Goal: Transaction & Acquisition: Purchase product/service

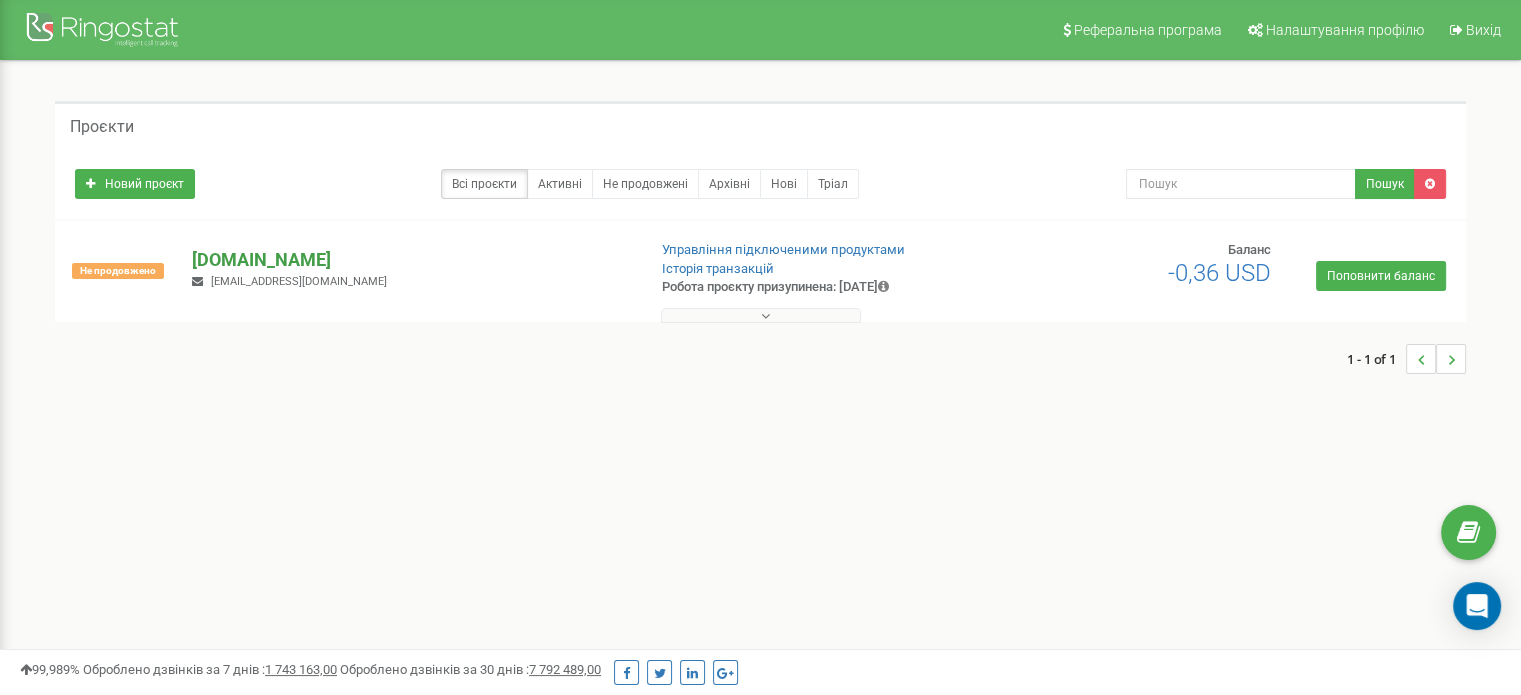
click at [260, 253] on p "[DOMAIN_NAME]" at bounding box center [410, 260] width 437 height 26
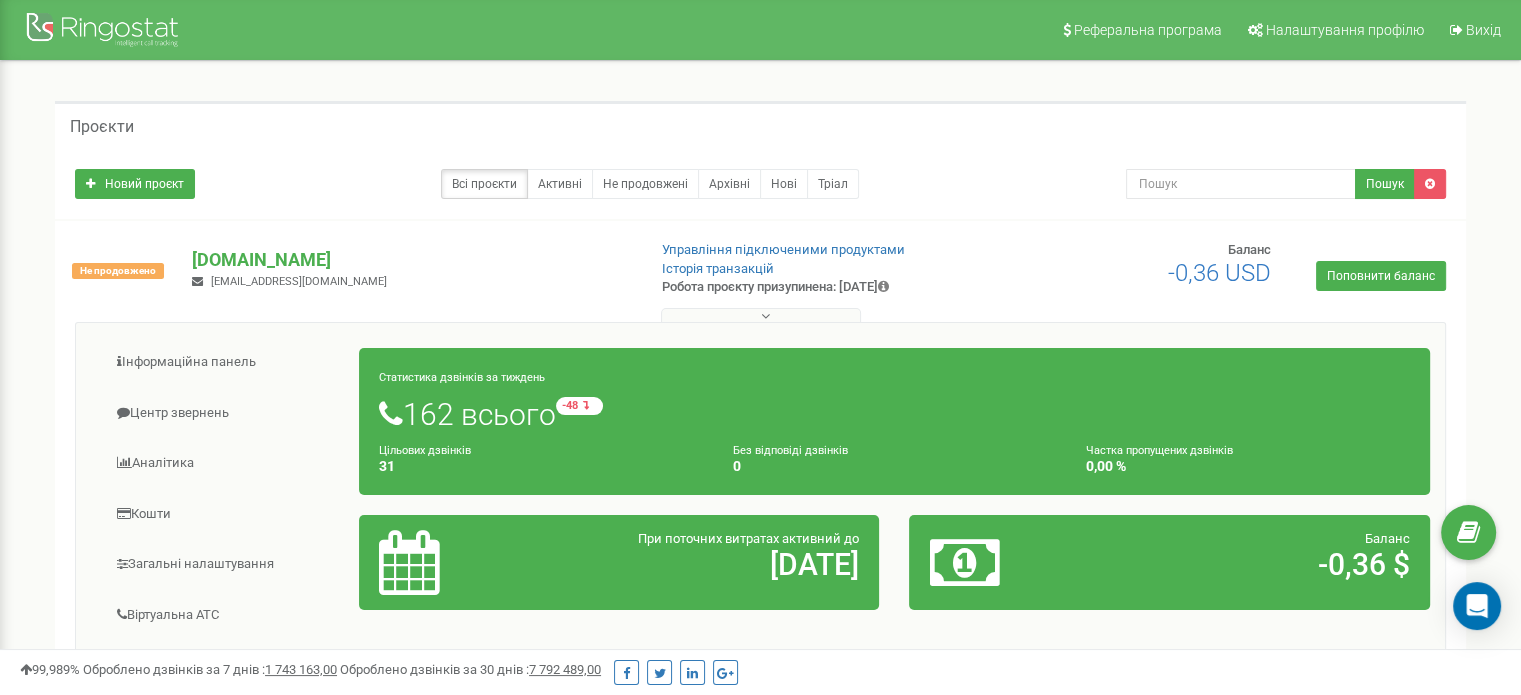
scroll to position [216, 0]
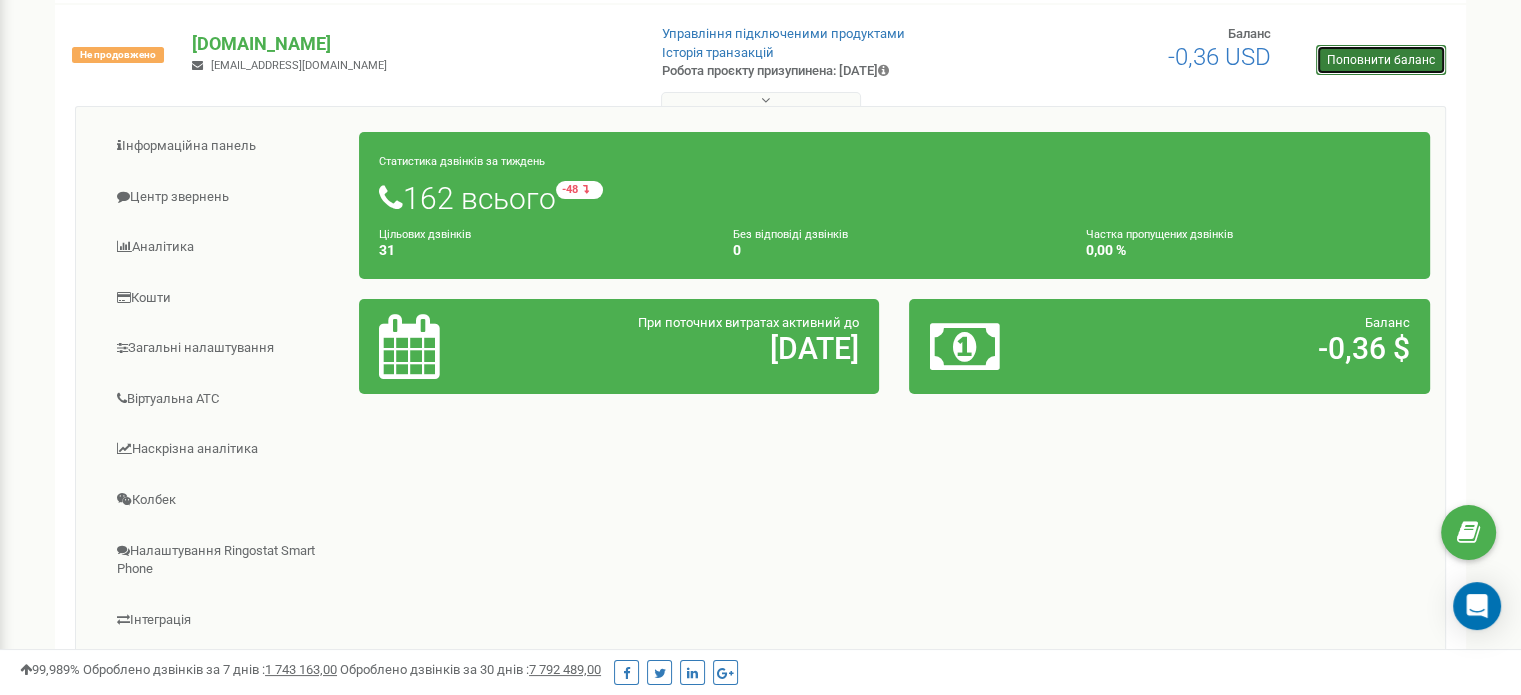
click at [1408, 61] on link "Поповнити баланс" at bounding box center [1381, 60] width 130 height 30
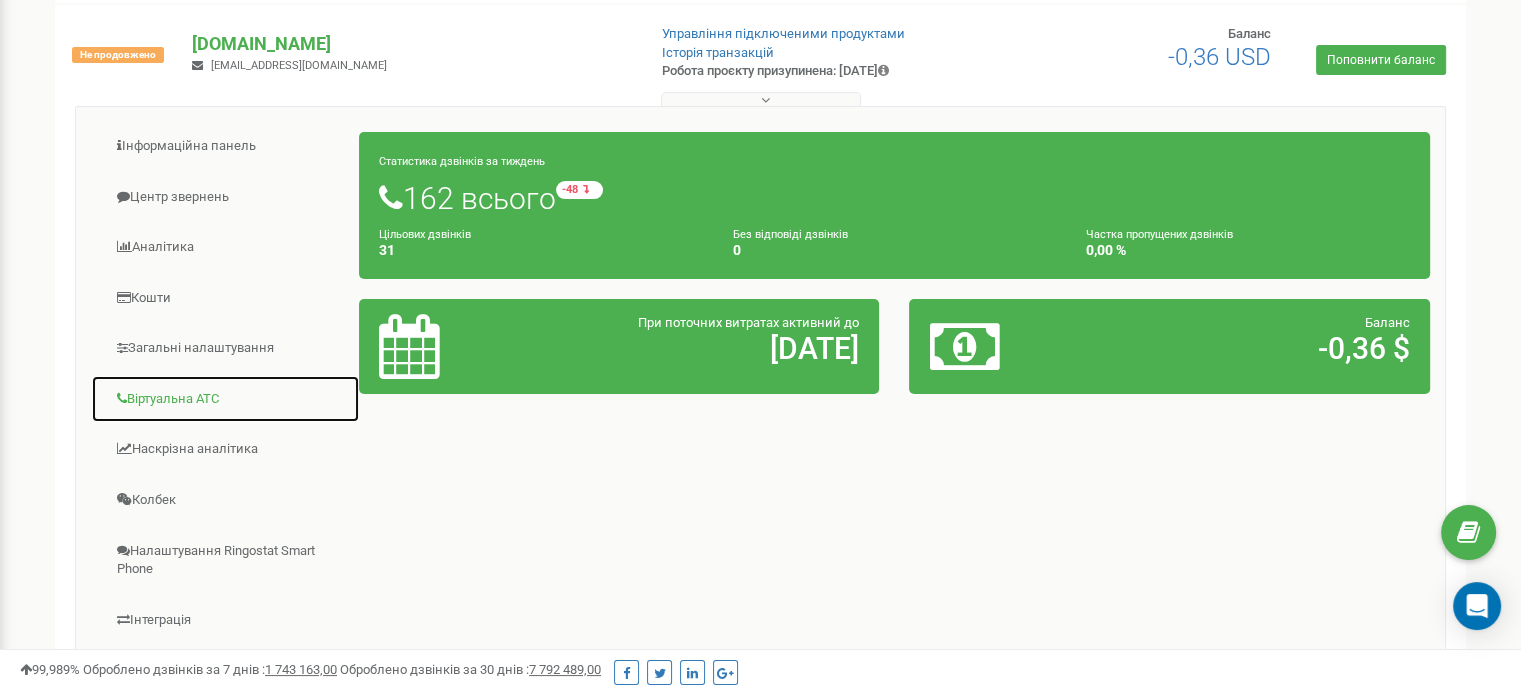
click at [228, 378] on link "Віртуальна АТС" at bounding box center [225, 399] width 269 height 49
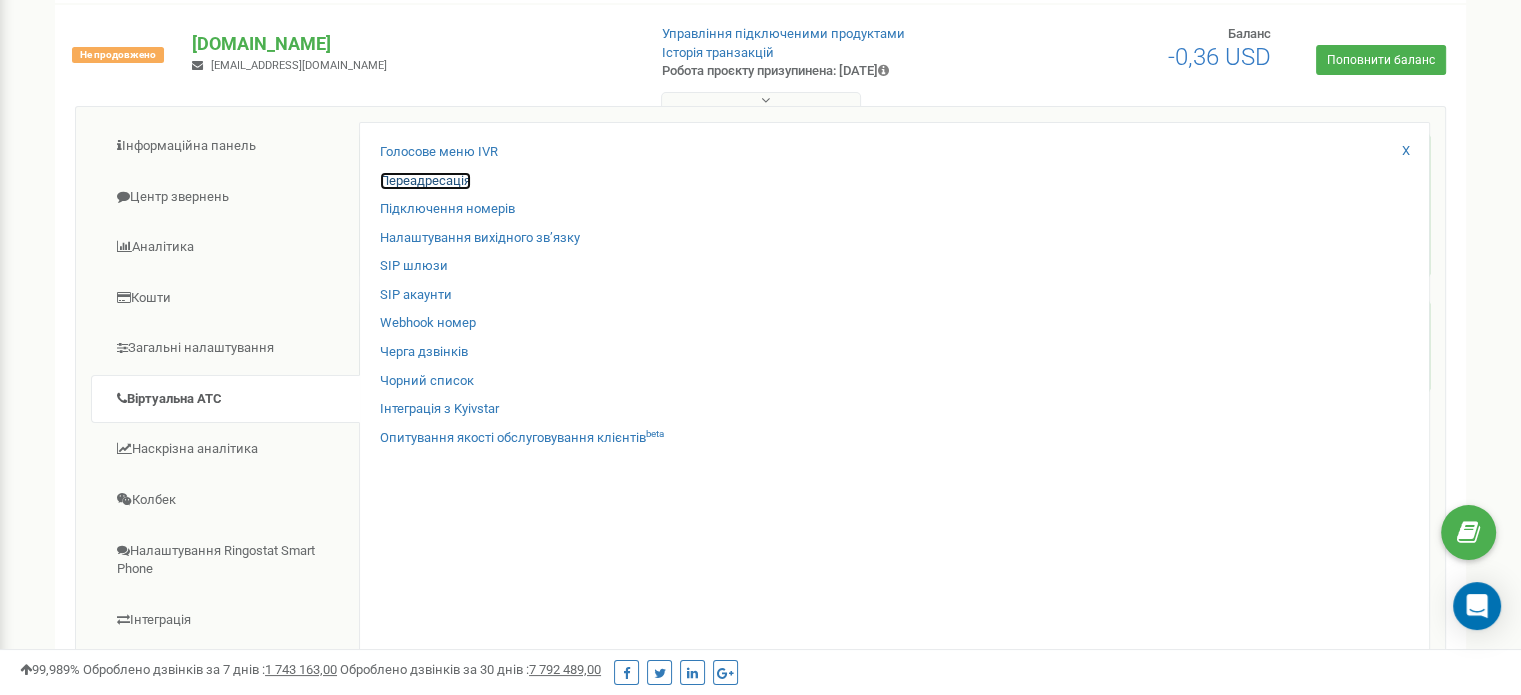
click at [417, 172] on link "Переадресація" at bounding box center [425, 181] width 91 height 19
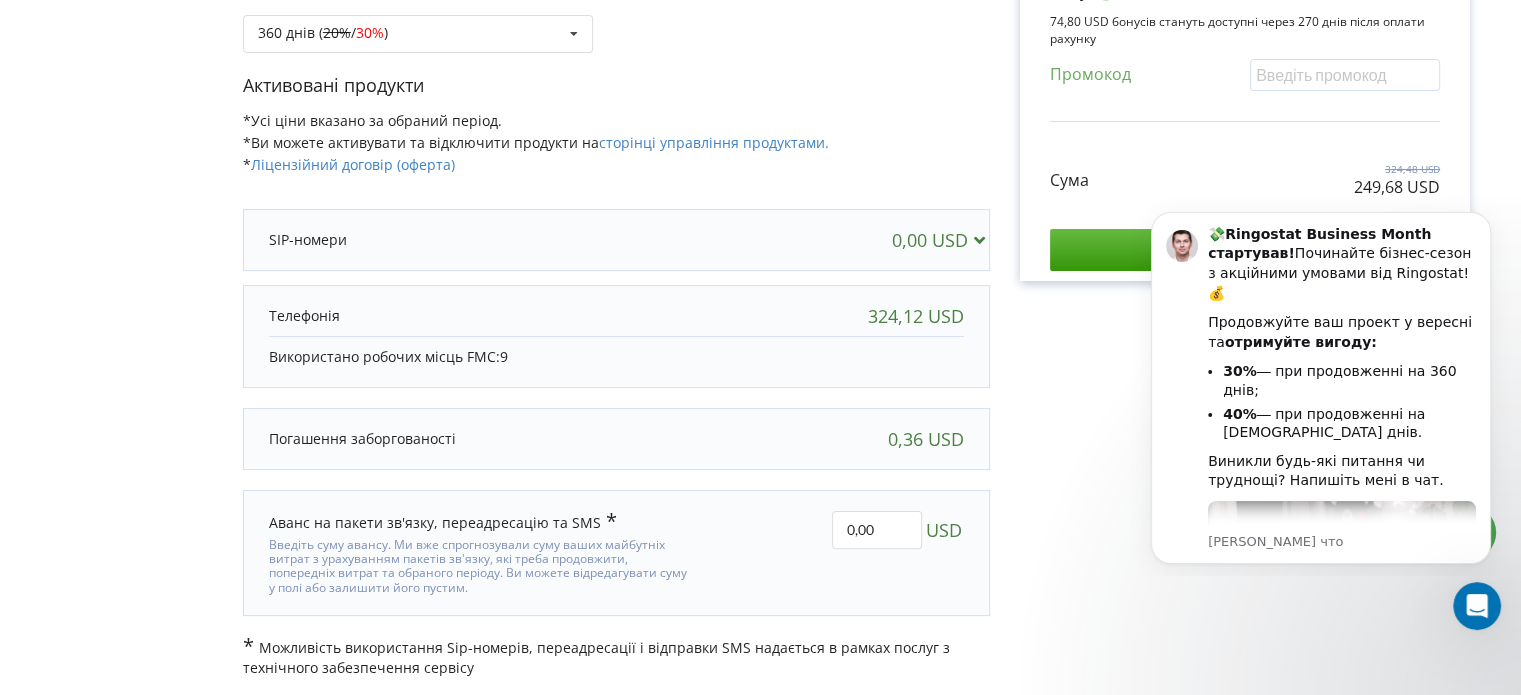
scroll to position [104, 0]
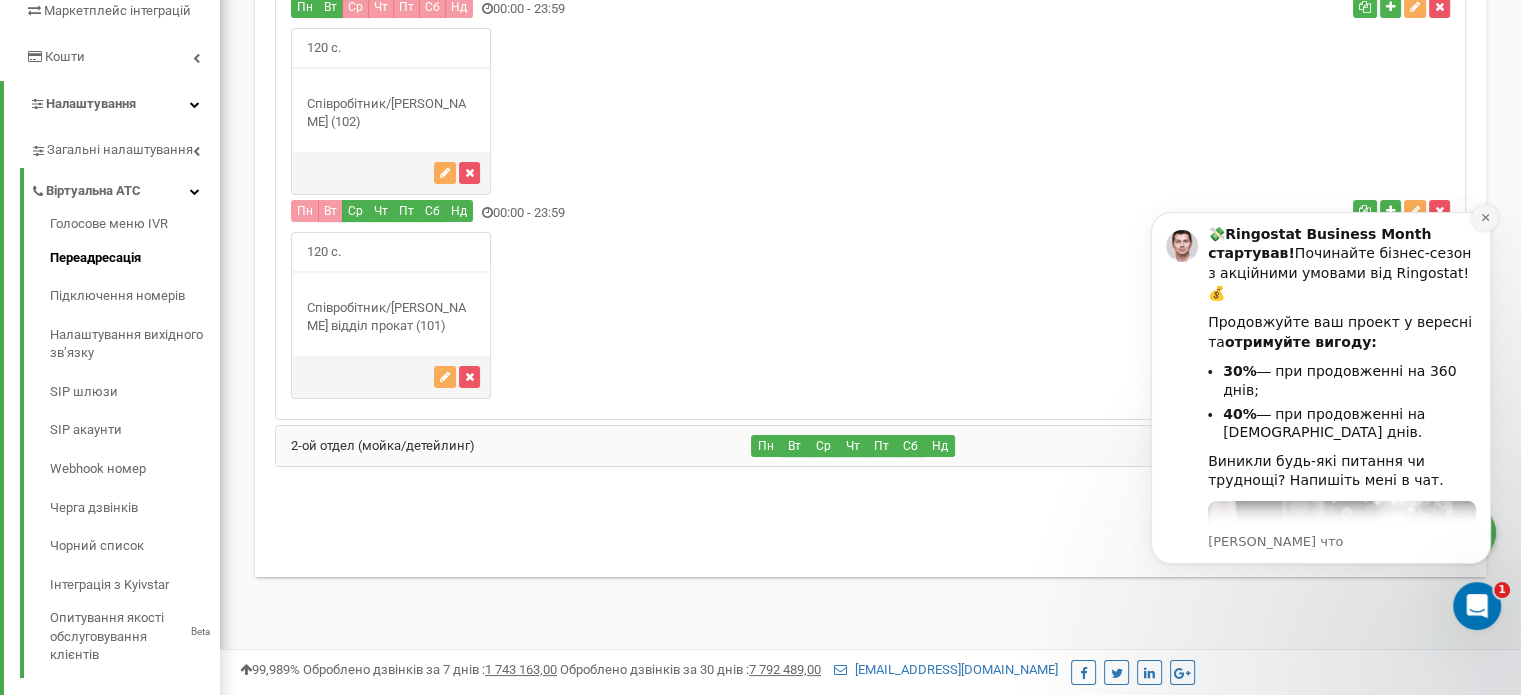
click at [1482, 214] on icon "Dismiss notification" at bounding box center [1485, 217] width 11 height 11
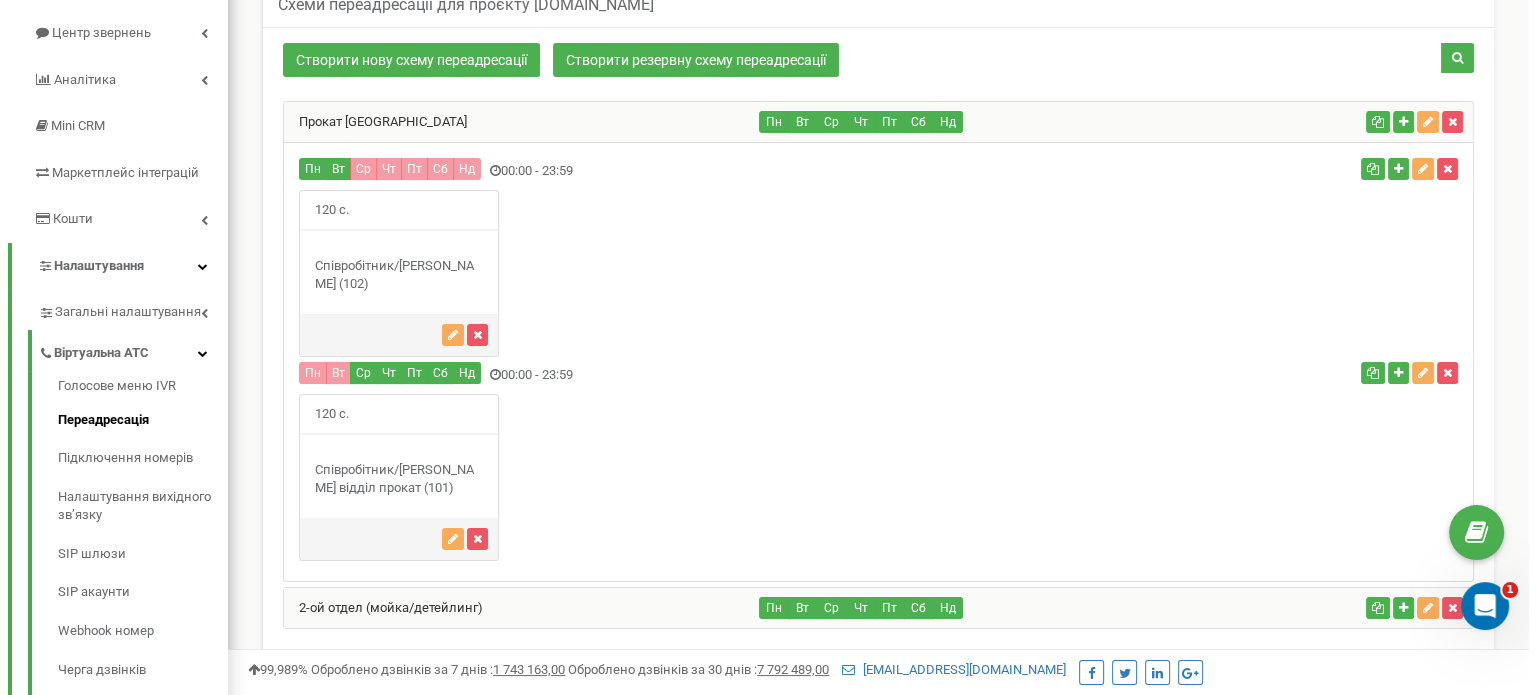
scroll to position [203, 0]
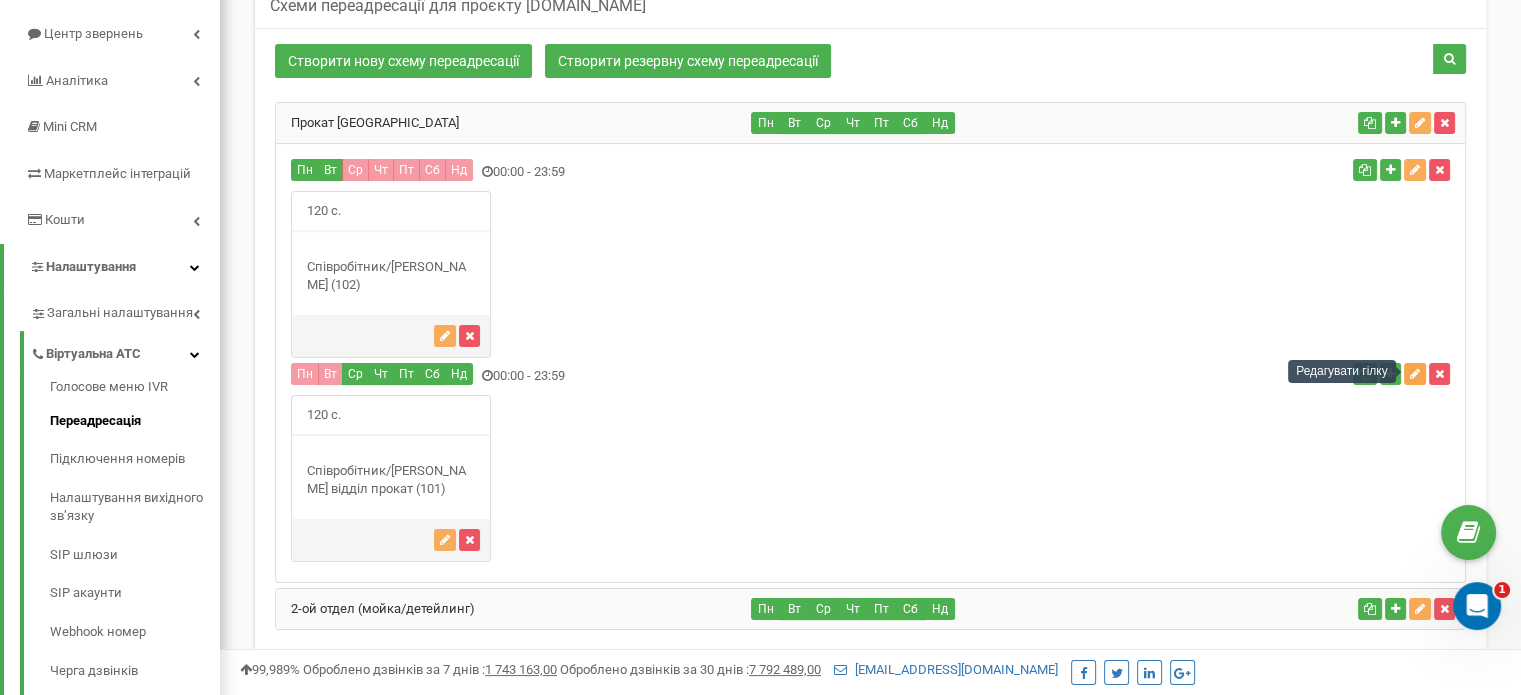
click at [1422, 373] on button "button" at bounding box center [1415, 374] width 22 height 22
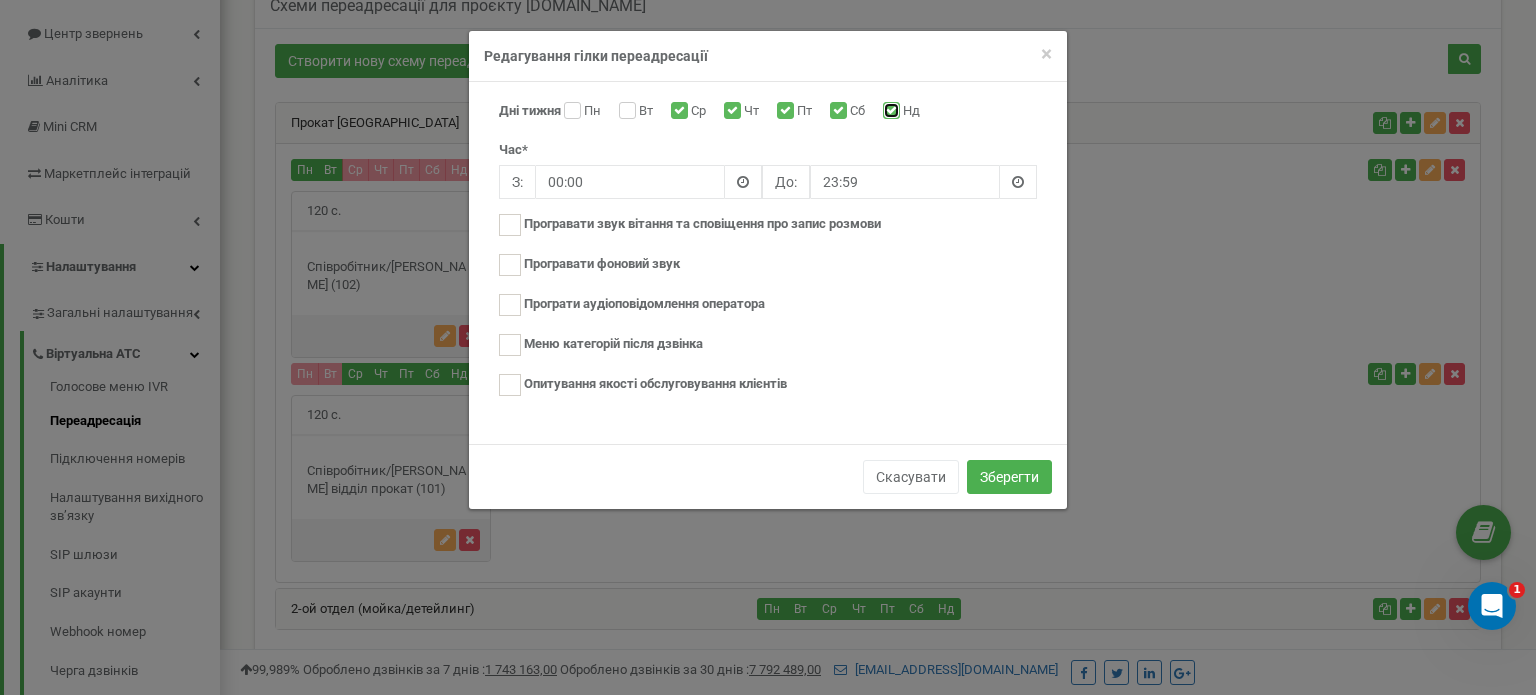
click at [896, 110] on input "Нд" at bounding box center [889, 112] width 13 height 13
checkbox input "false"
click at [1028, 474] on button "Зберегти" at bounding box center [1009, 477] width 85 height 34
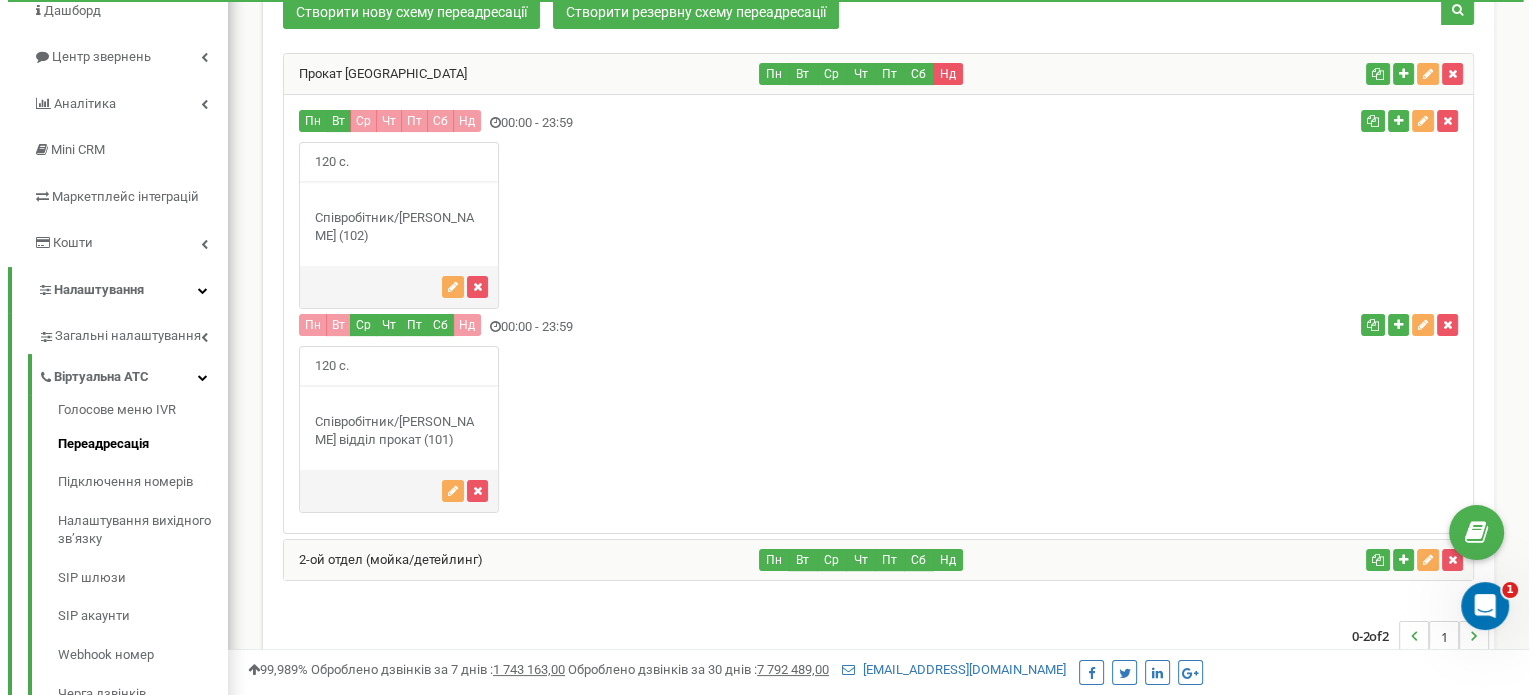
scroll to position [174, 0]
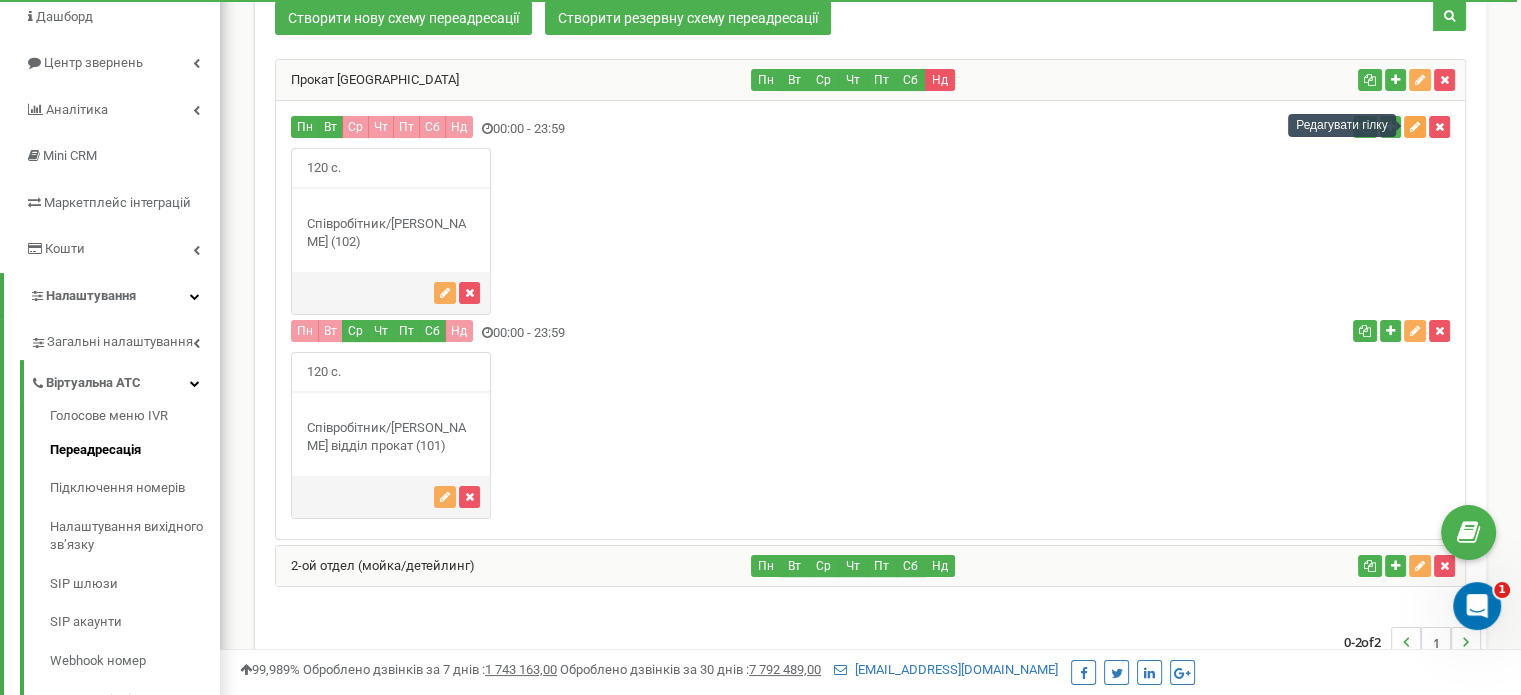
click at [1415, 129] on icon "button" at bounding box center [1415, 127] width 10 height 12
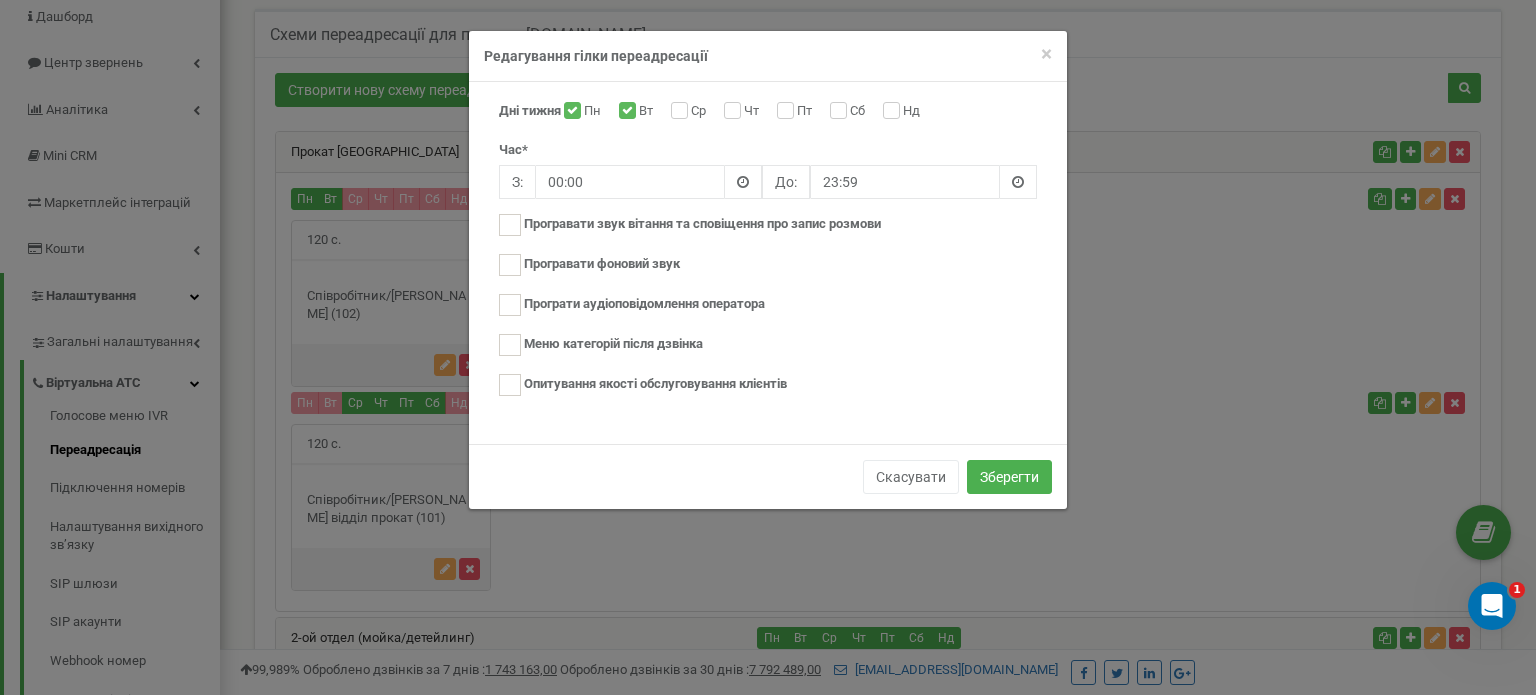
click at [884, 104] on div "Дні тижня Пн Вт Ср Чт Пт Сб Нд" at bounding box center [768, 114] width 538 height 24
click at [896, 113] on input "Нд" at bounding box center [889, 112] width 13 height 13
checkbox input "true"
click at [1040, 480] on button "Зберегти" at bounding box center [1009, 477] width 85 height 34
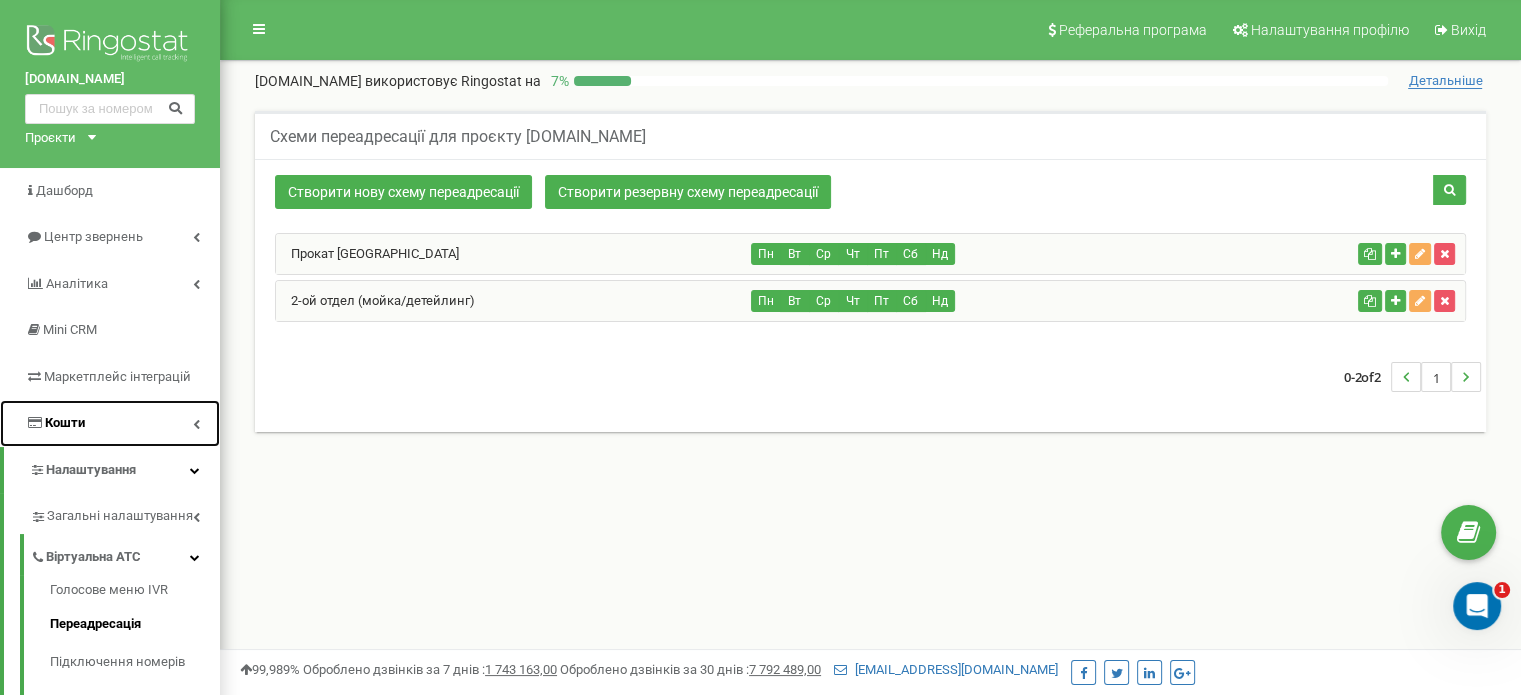
click at [105, 416] on link "Кошти" at bounding box center [110, 423] width 220 height 47
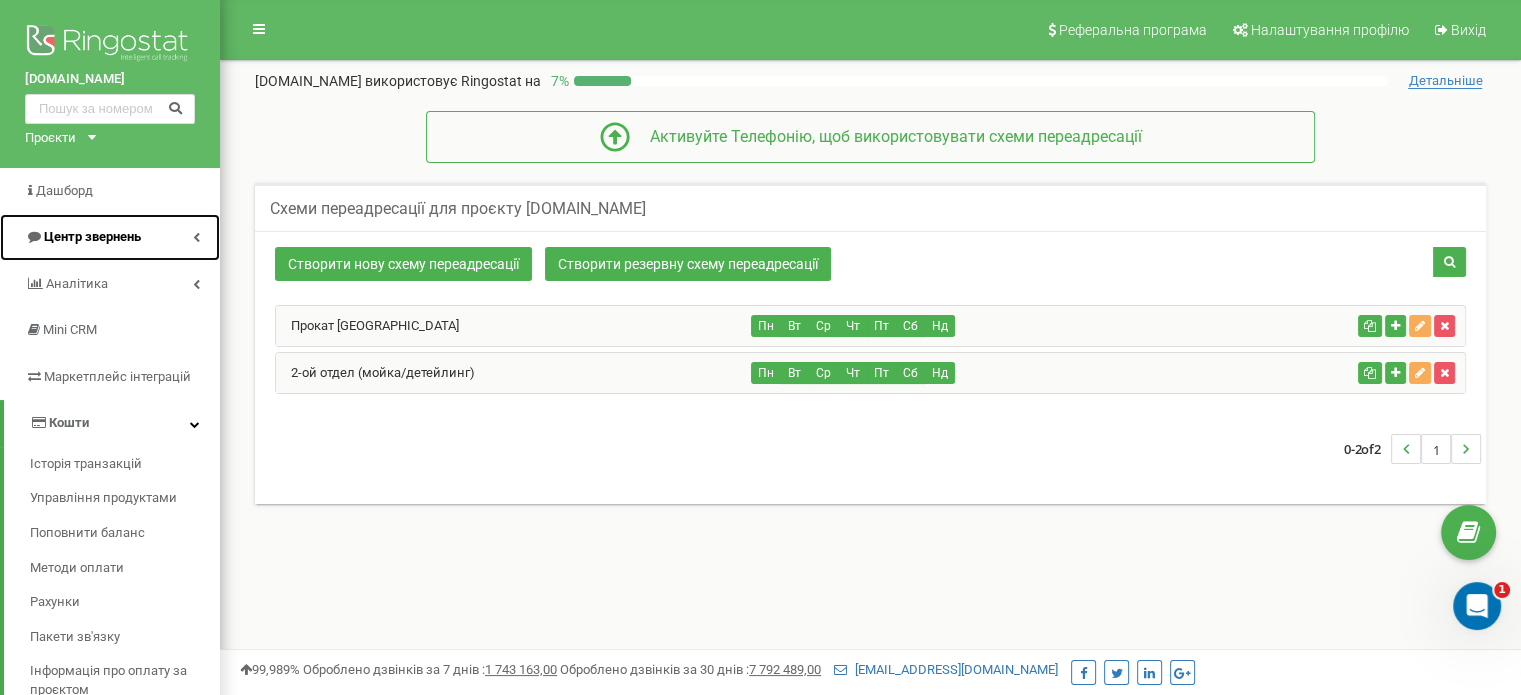
click at [97, 241] on span "Центр звернень" at bounding box center [92, 236] width 97 height 15
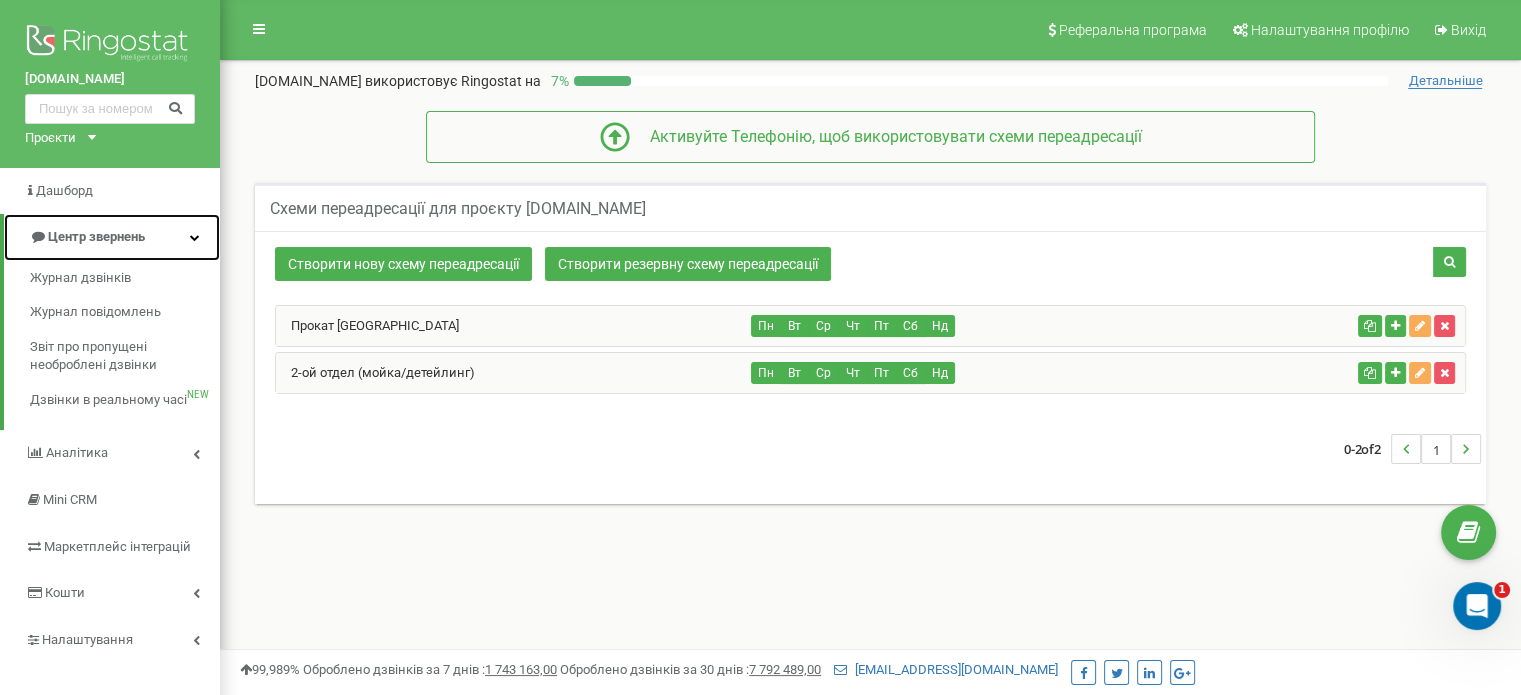
click at [114, 239] on span "Центр звернень" at bounding box center [96, 236] width 97 height 15
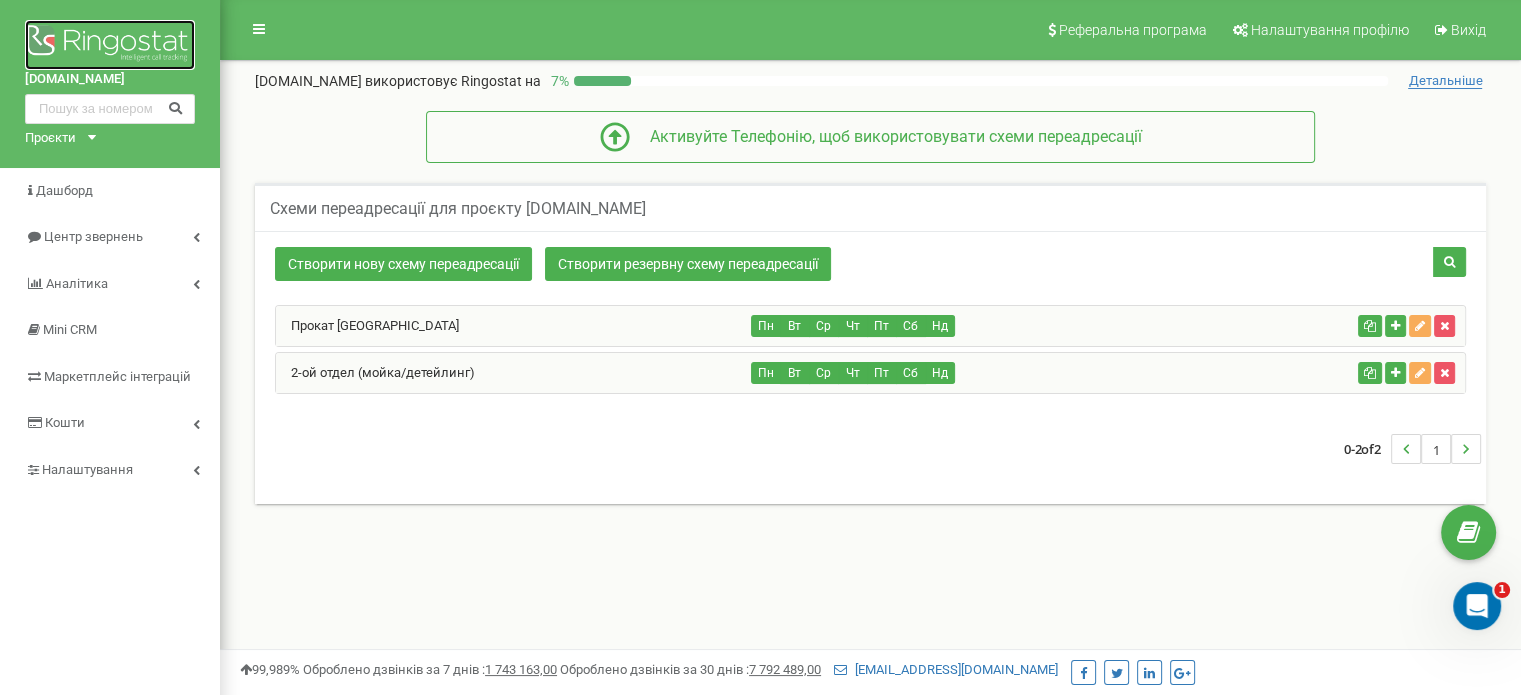
click at [104, 33] on img at bounding box center [110, 45] width 170 height 50
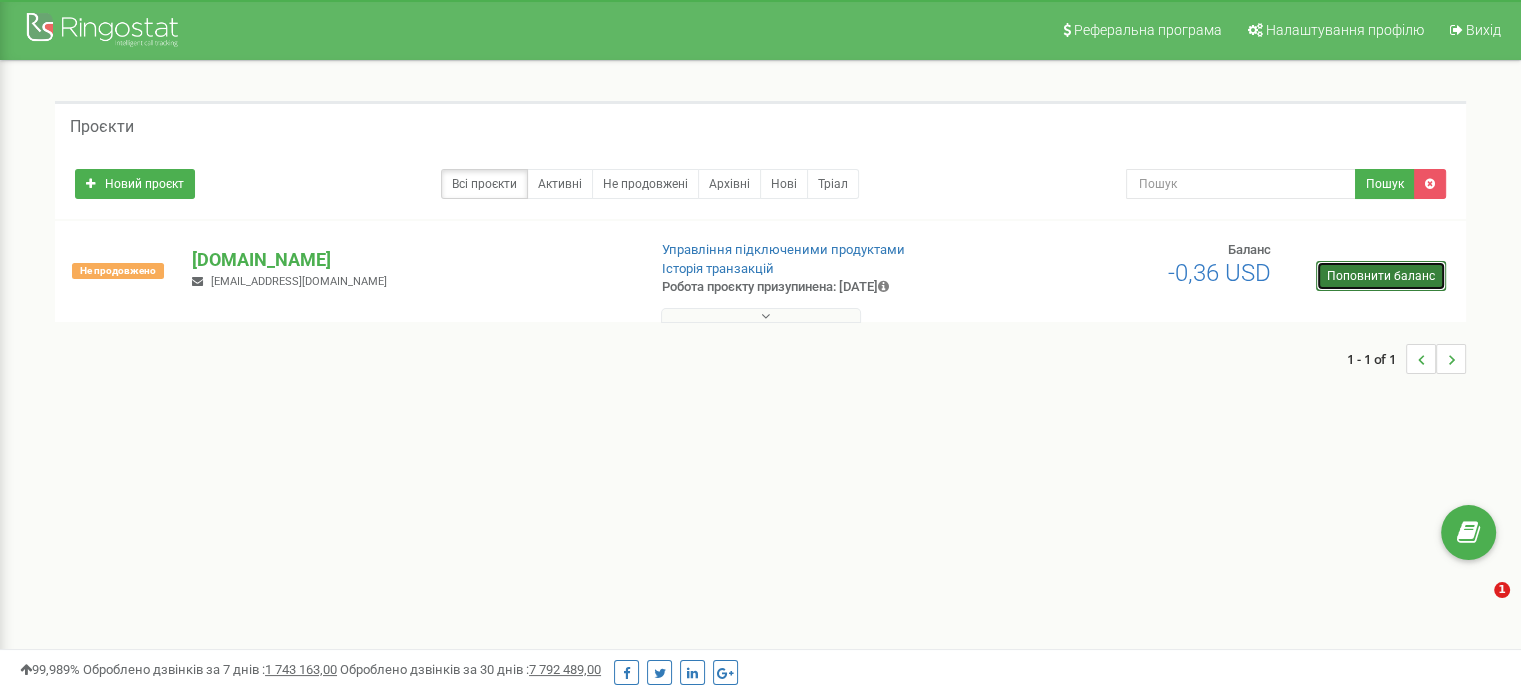
click at [1371, 279] on link "Поповнити баланс" at bounding box center [1381, 276] width 130 height 30
click at [831, 314] on button at bounding box center [761, 315] width 200 height 15
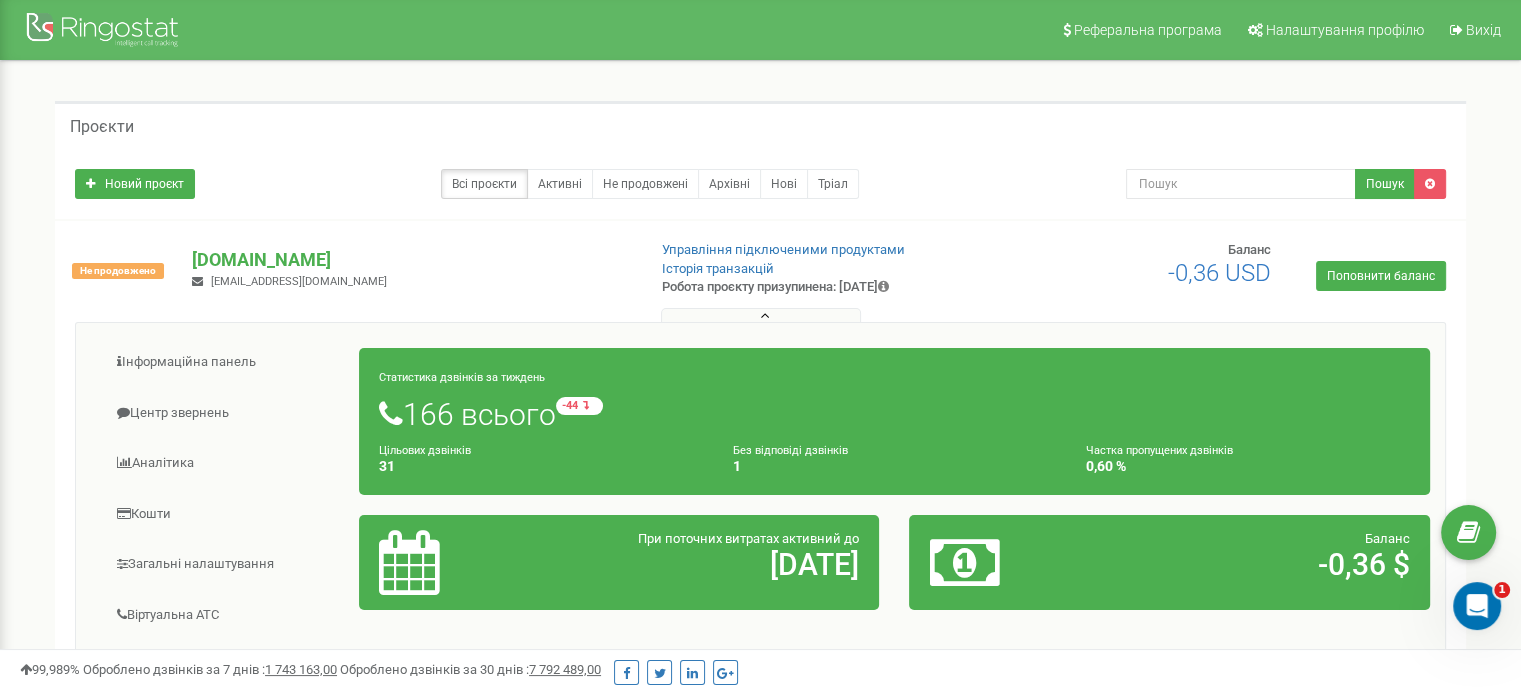
click at [764, 310] on icon at bounding box center [765, 316] width 9 height 14
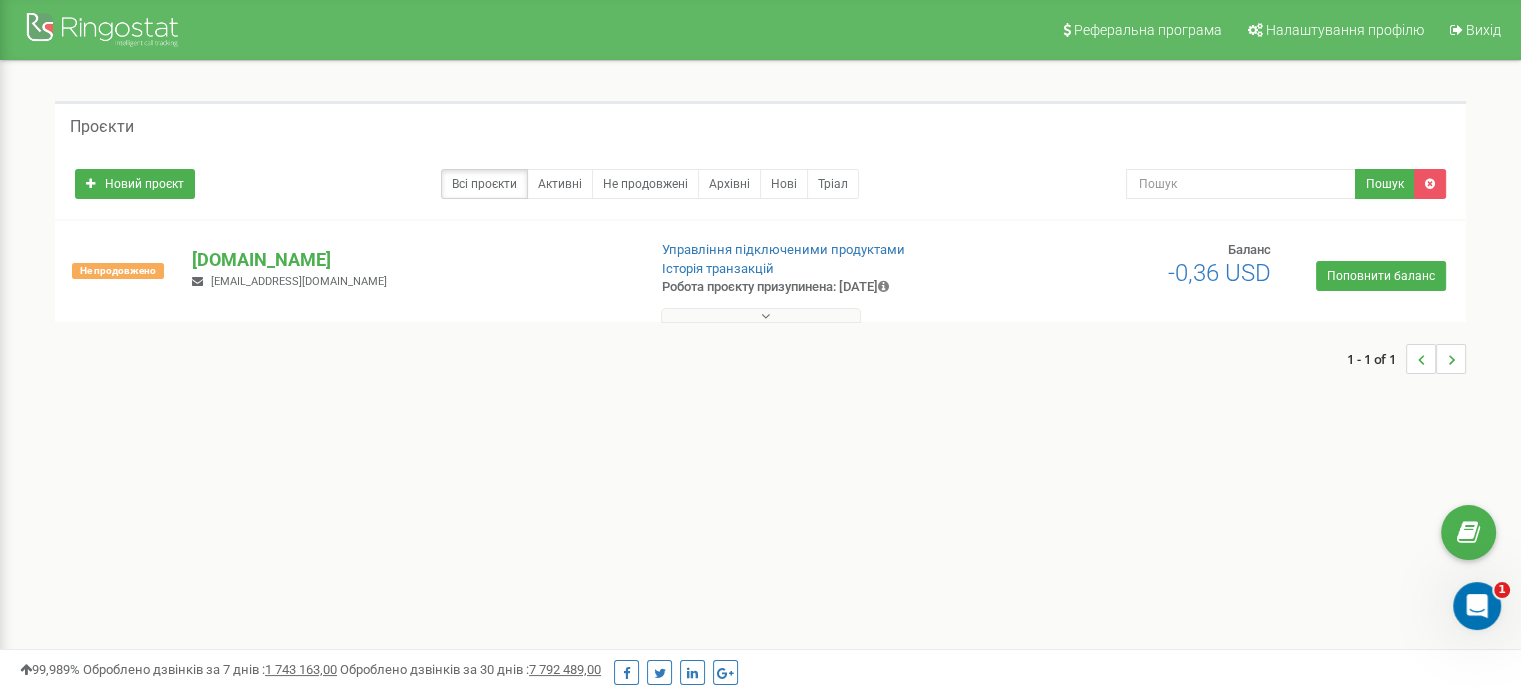
click at [747, 308] on button at bounding box center [761, 315] width 200 height 15
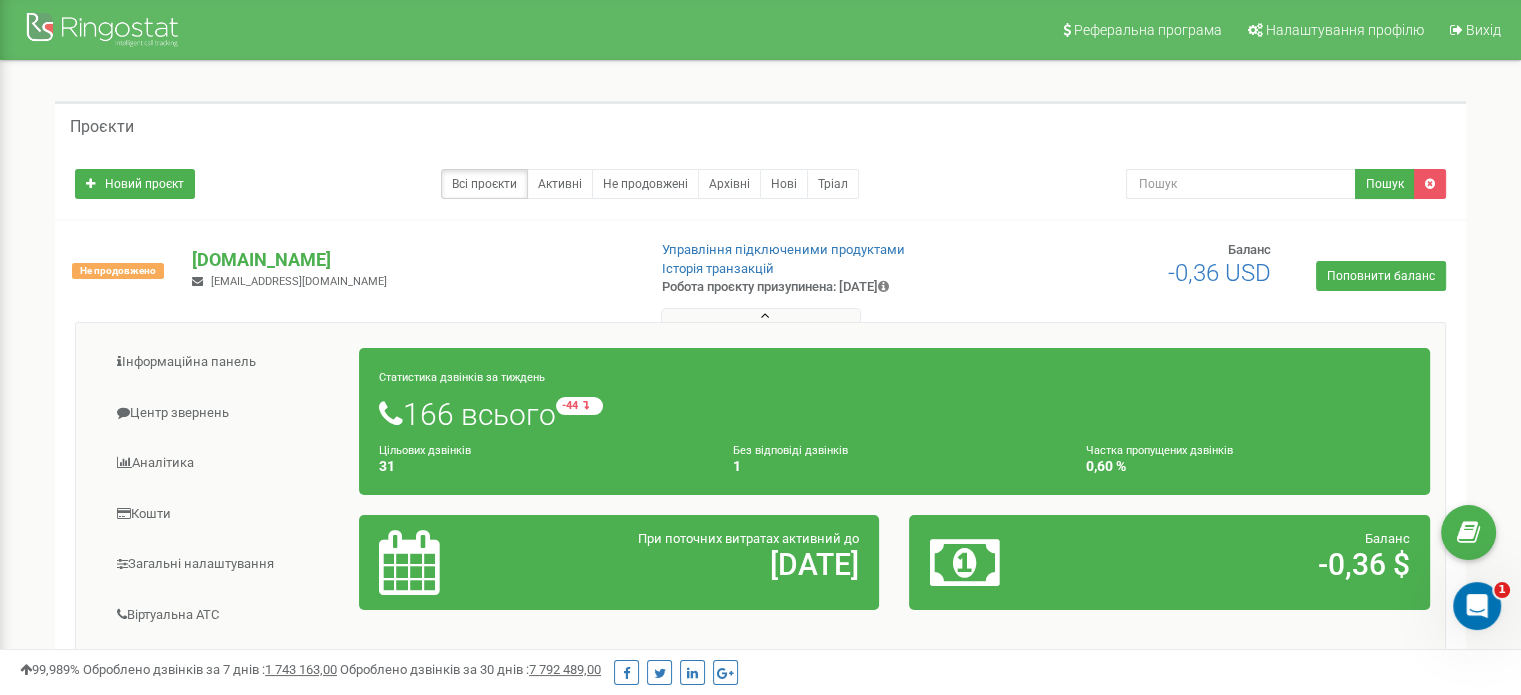
scroll to position [109, 0]
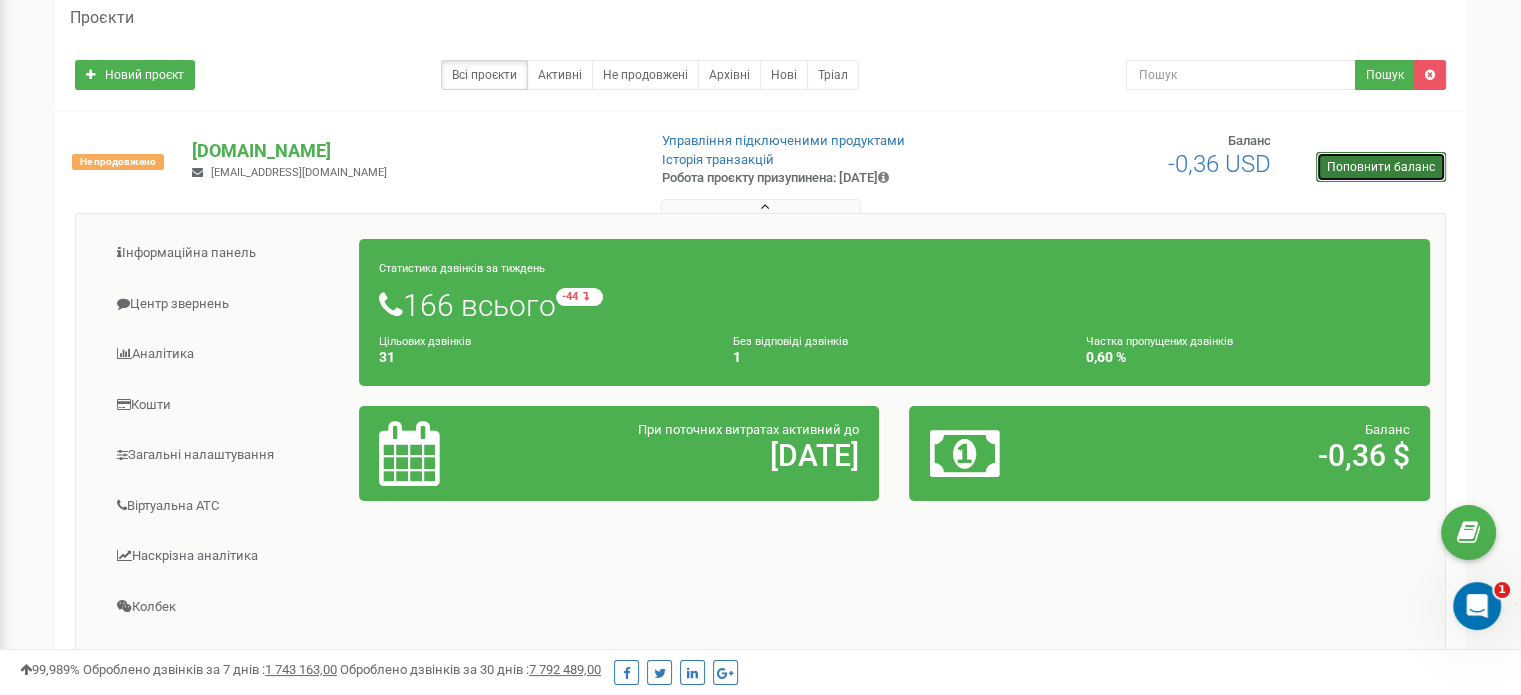
click at [1414, 168] on link "Поповнити баланс" at bounding box center [1381, 167] width 130 height 30
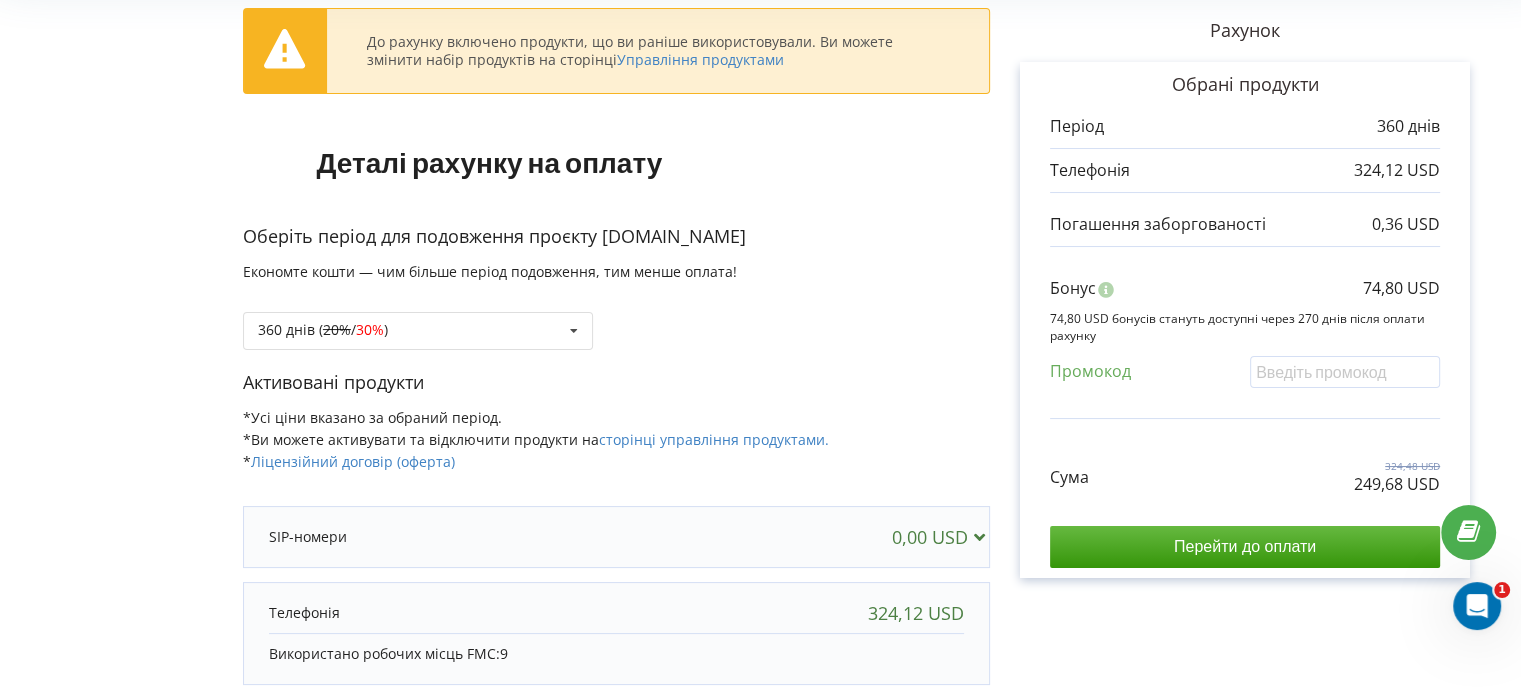
scroll to position [140, 0]
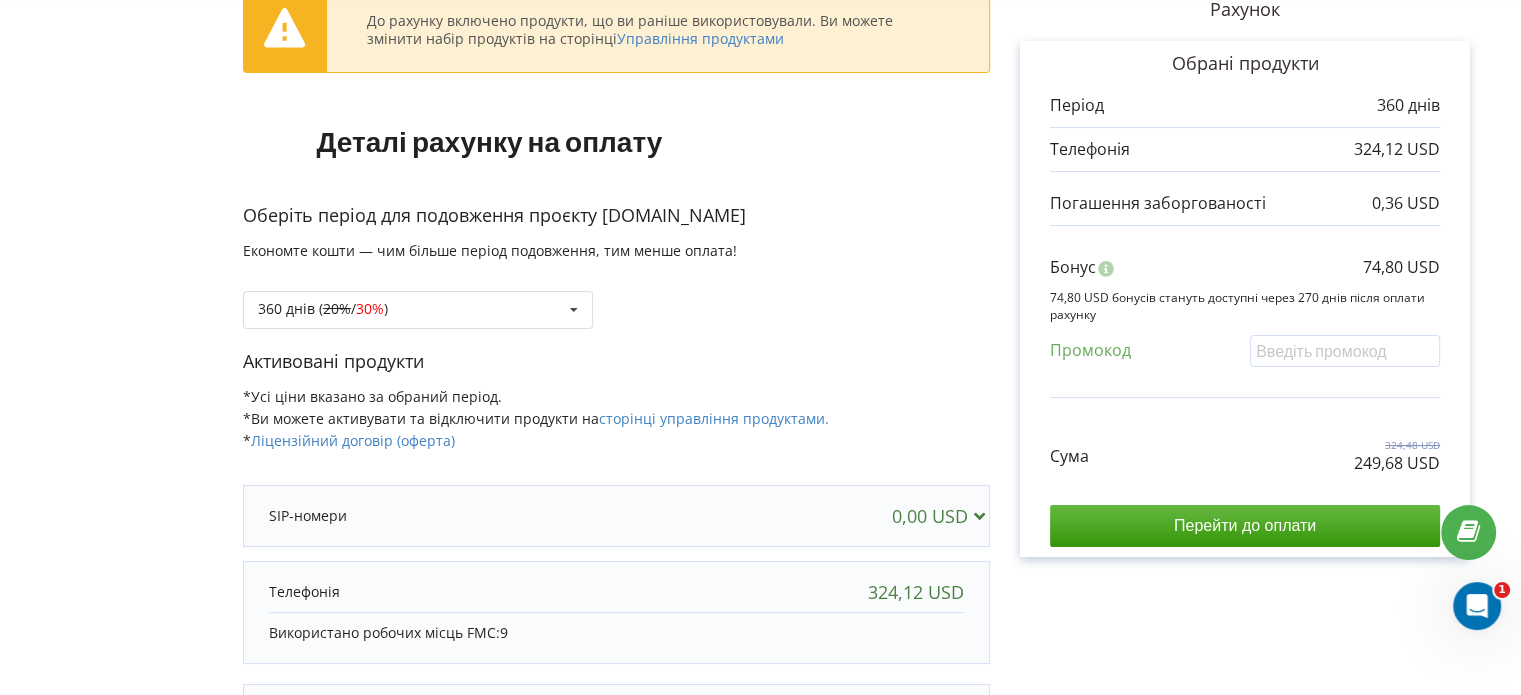
click at [380, 338] on div "Оберіть період для подовження проєкту keepcar.od.ua Економте кошти — чим більше…" at bounding box center [616, 276] width 747 height 146
click at [384, 313] on span "30%" at bounding box center [370, 308] width 28 height 19
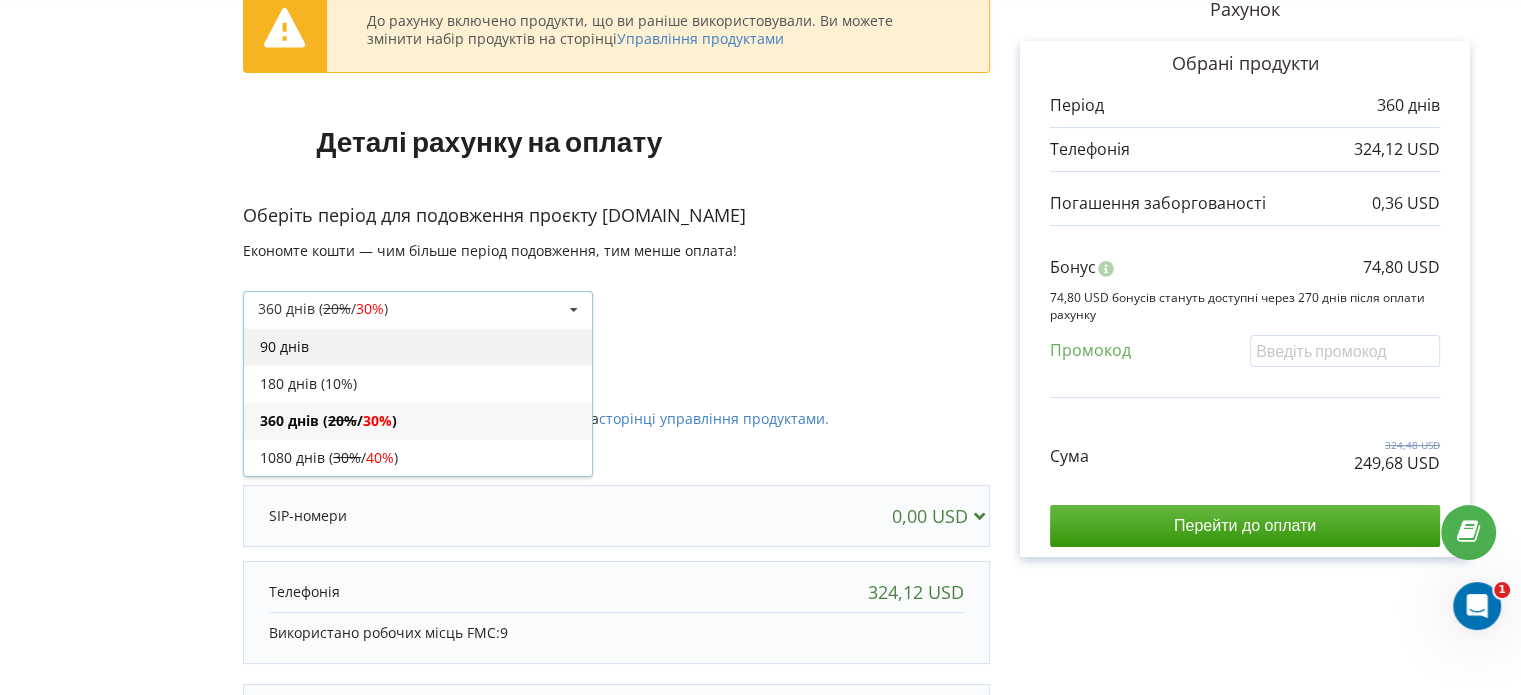
click at [354, 339] on div "90 днів" at bounding box center [418, 346] width 348 height 37
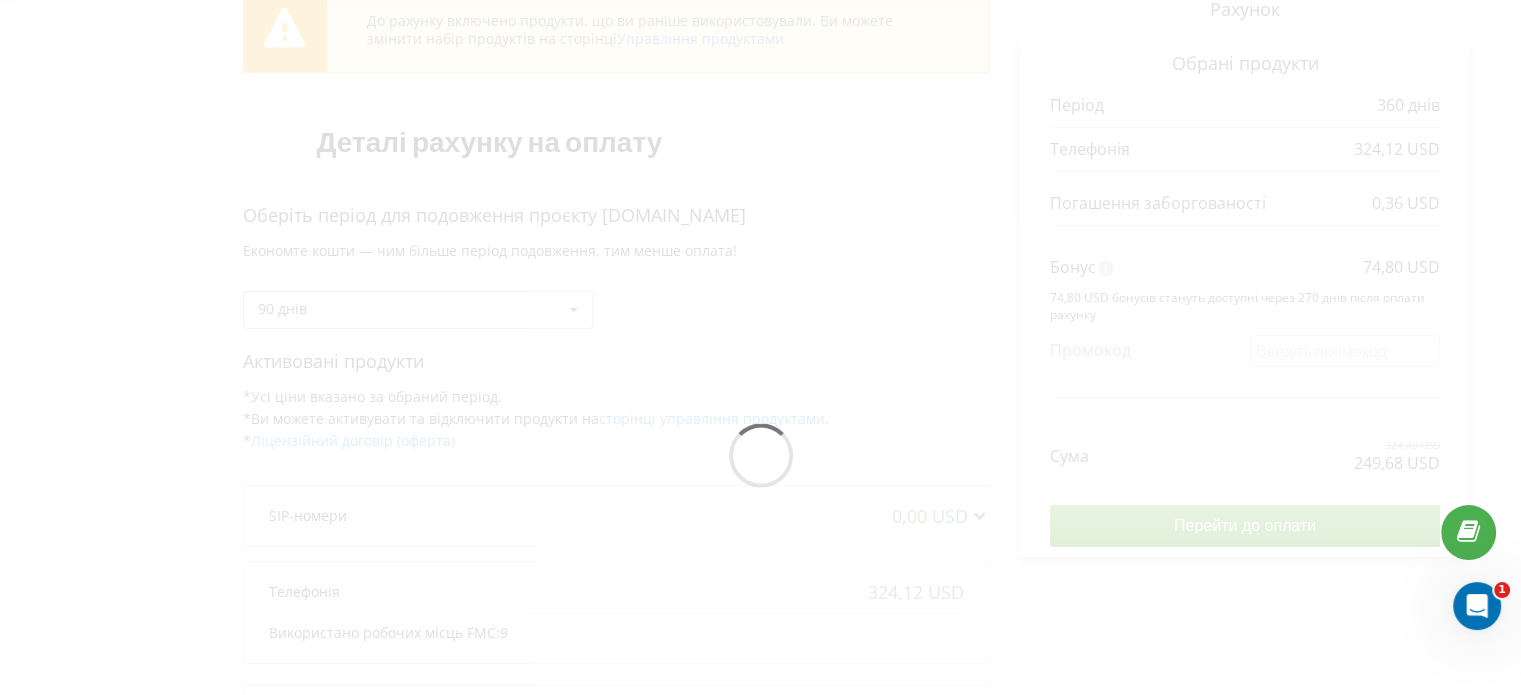
scroll to position [87, 0]
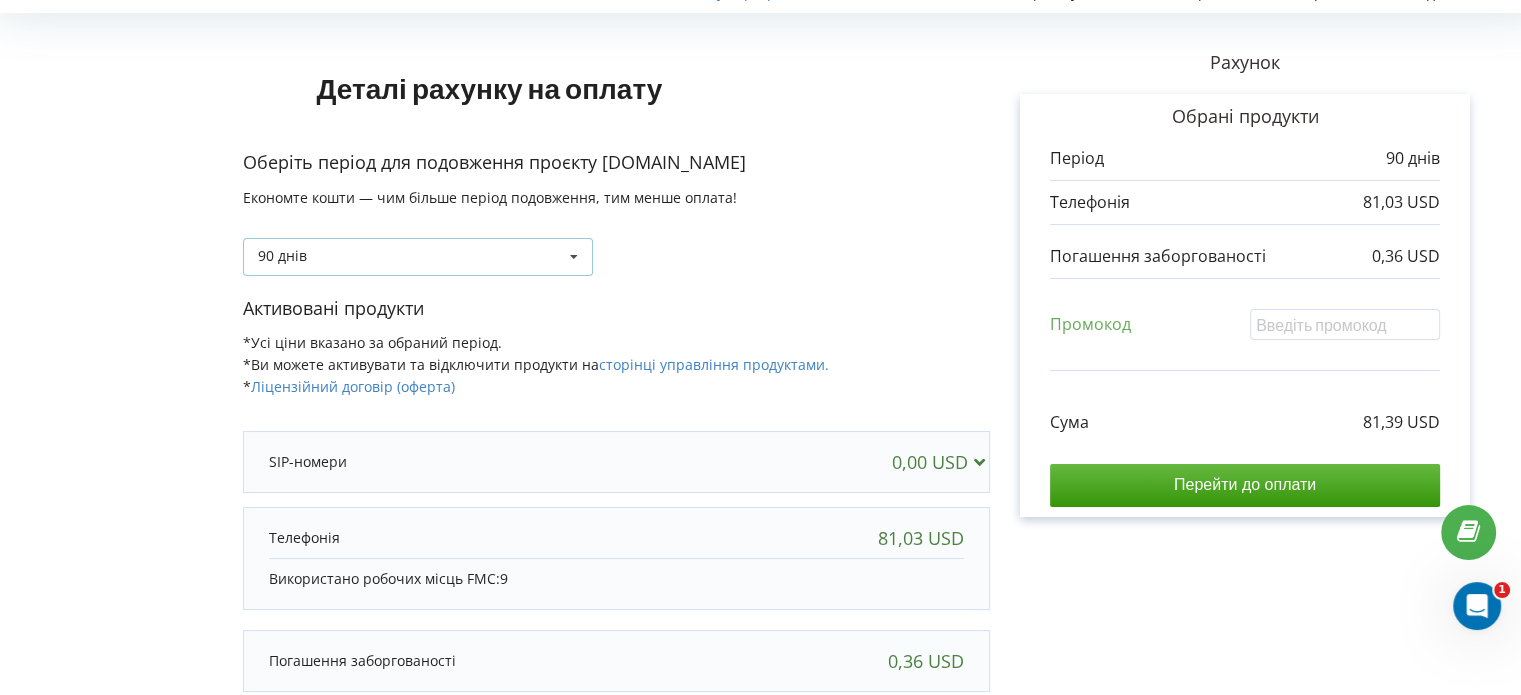
click at [394, 260] on div "90 днів 90 днів 20% / 30% 30% / 40%" at bounding box center [418, 257] width 350 height 38
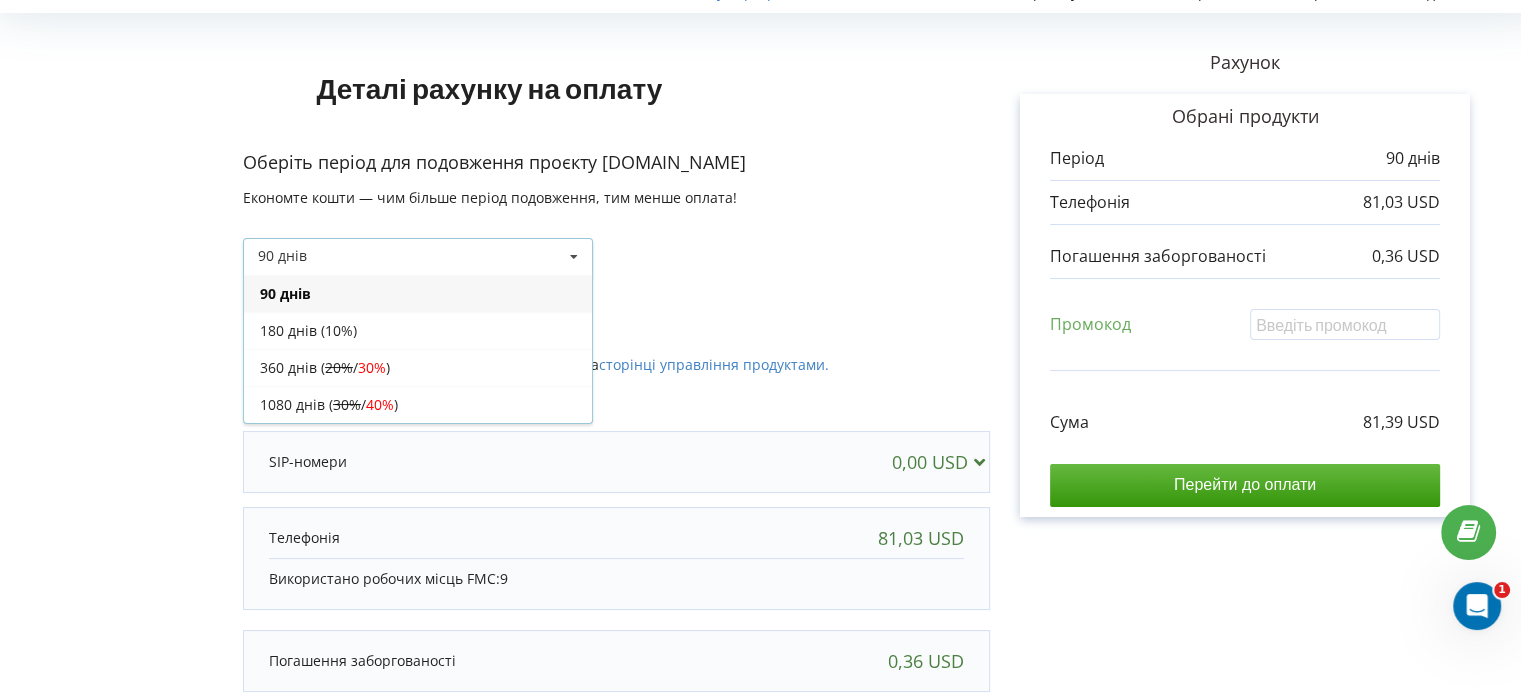
click at [400, 255] on div "90 днів 90 днів 20% / 30% 30% / 40%" at bounding box center [418, 257] width 350 height 38
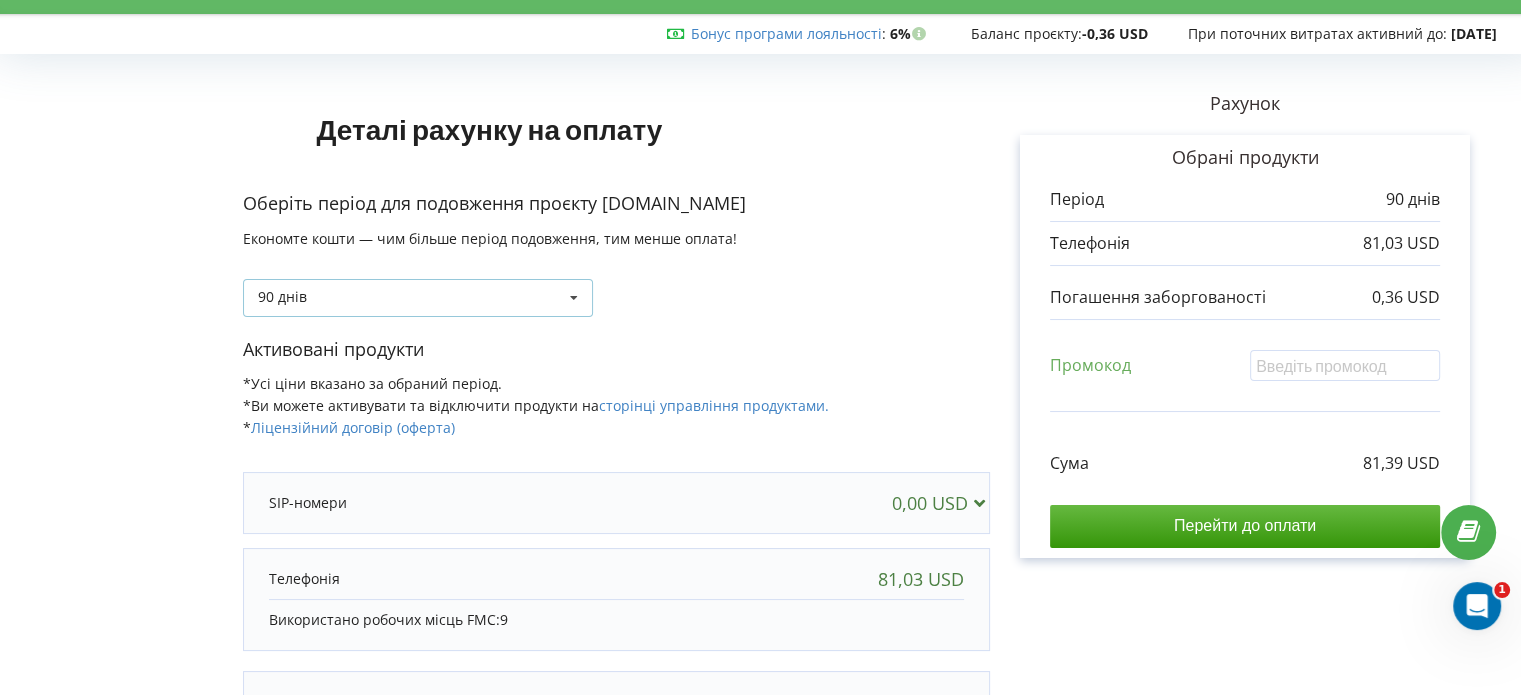
scroll to position [36, 0]
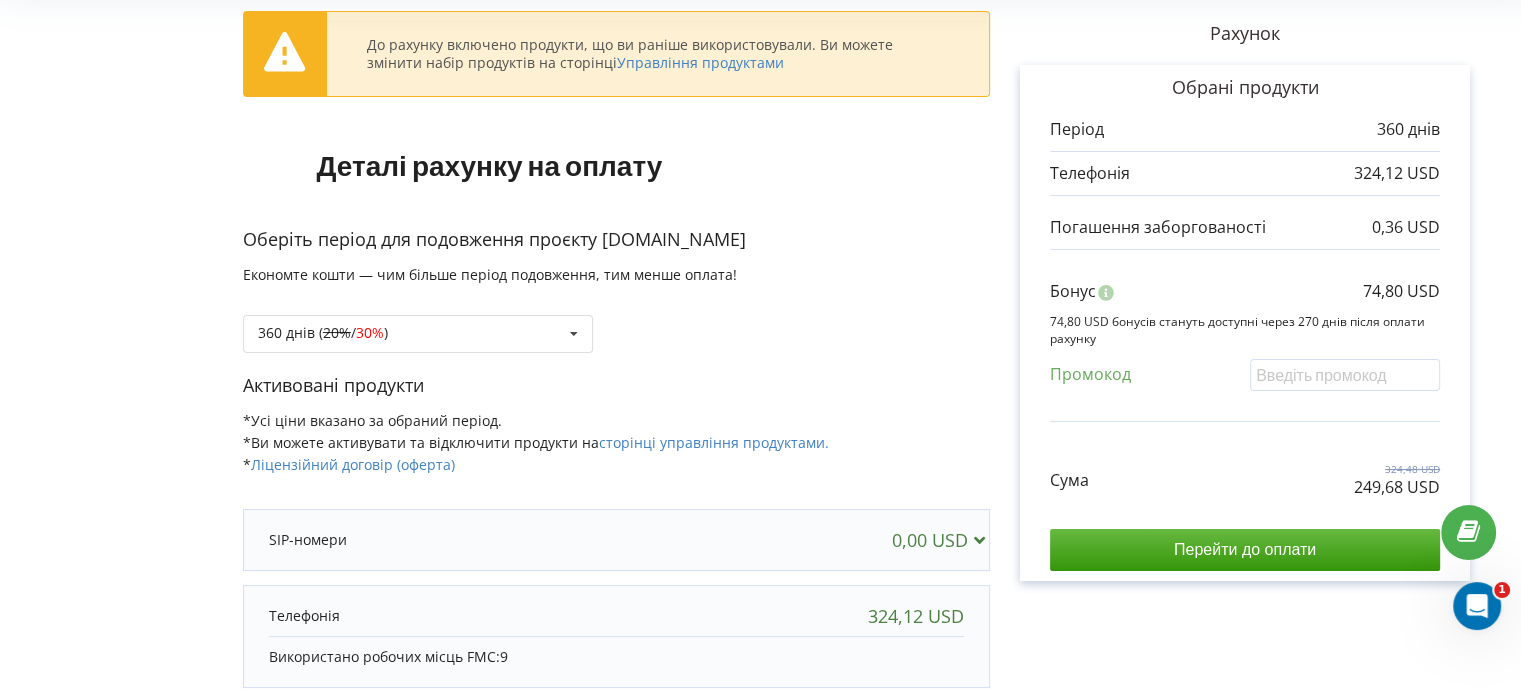
click at [1520, 263] on html "Реферальна програма Налаштування профілю Вихід Бонус програми лояльності : Бону…" at bounding box center [760, 231] width 1521 height 695
click at [544, 309] on div "360 днів ( 20% / 30% ) 90 днів 20% / 30% 30% / 40%" at bounding box center [616, 319] width 747 height 68
click at [537, 341] on div "360 днів ( 20% / 30% ) 90 днів 20% / 30%" at bounding box center [418, 334] width 350 height 38
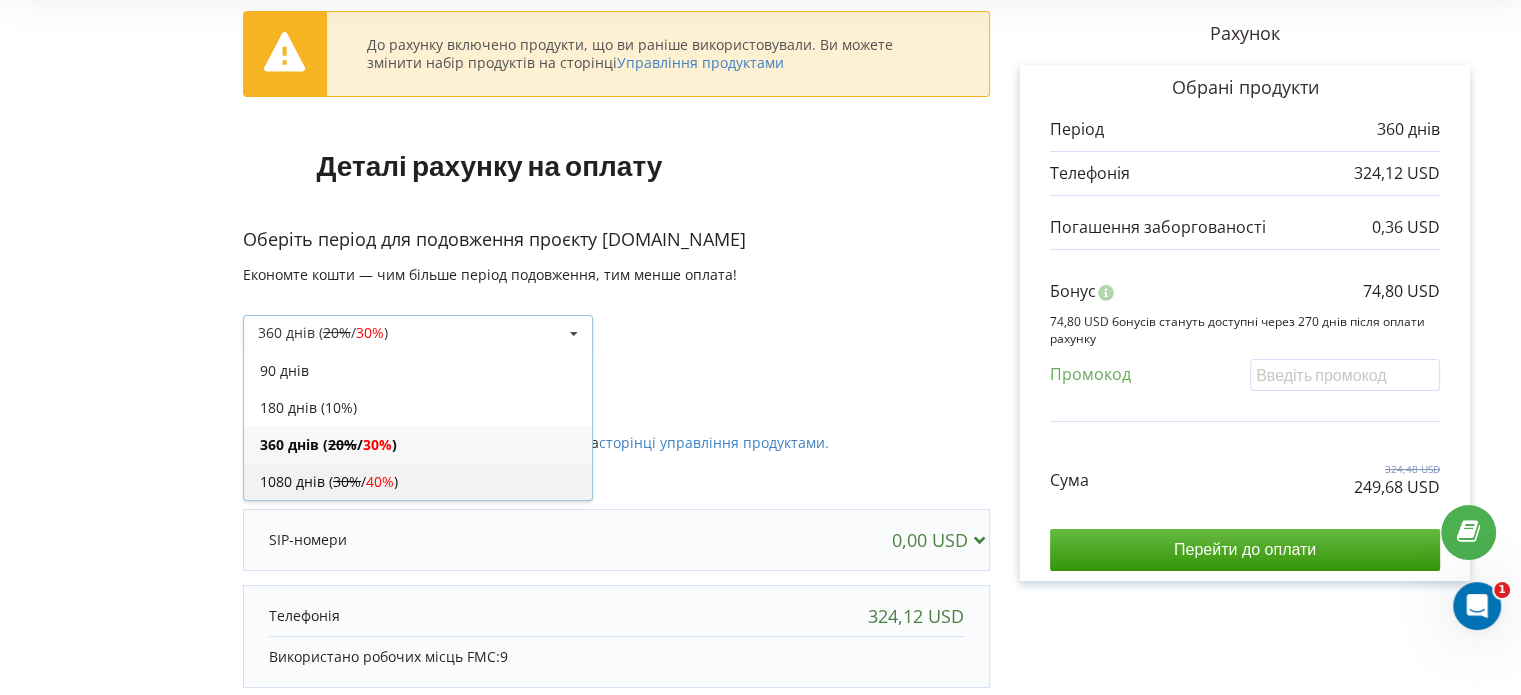
click at [388, 477] on span "40%" at bounding box center [380, 481] width 28 height 19
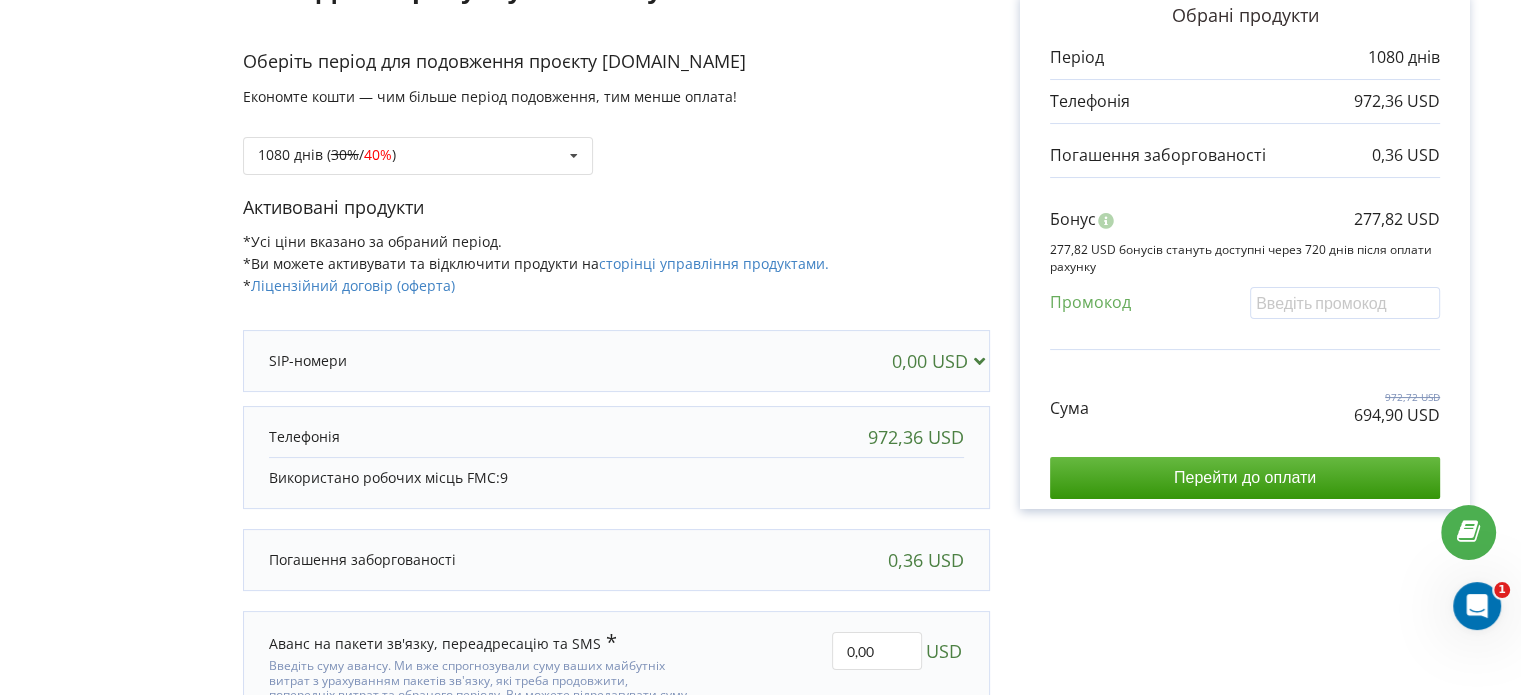
scroll to position [172, 0]
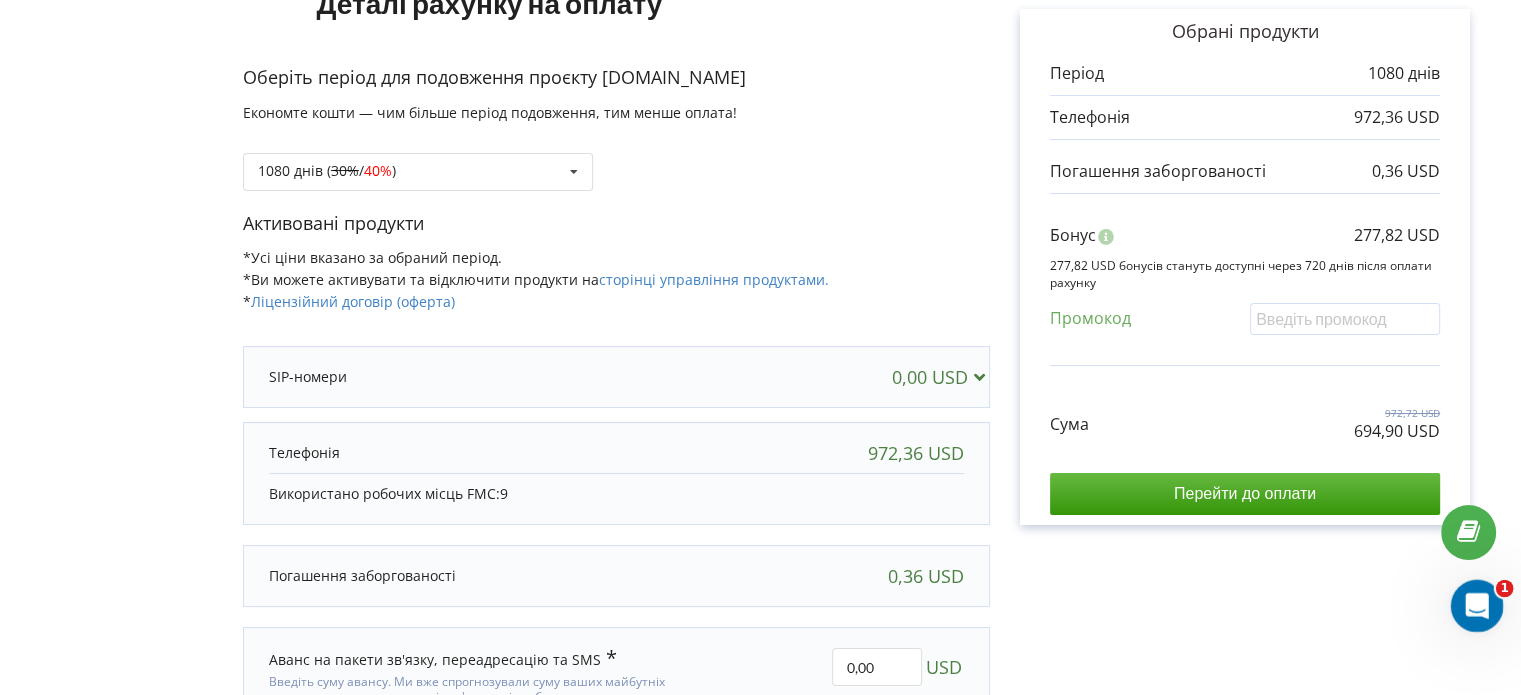
click at [1472, 603] on icon "Открыть службу сообщений Intercom" at bounding box center [1474, 603] width 33 height 33
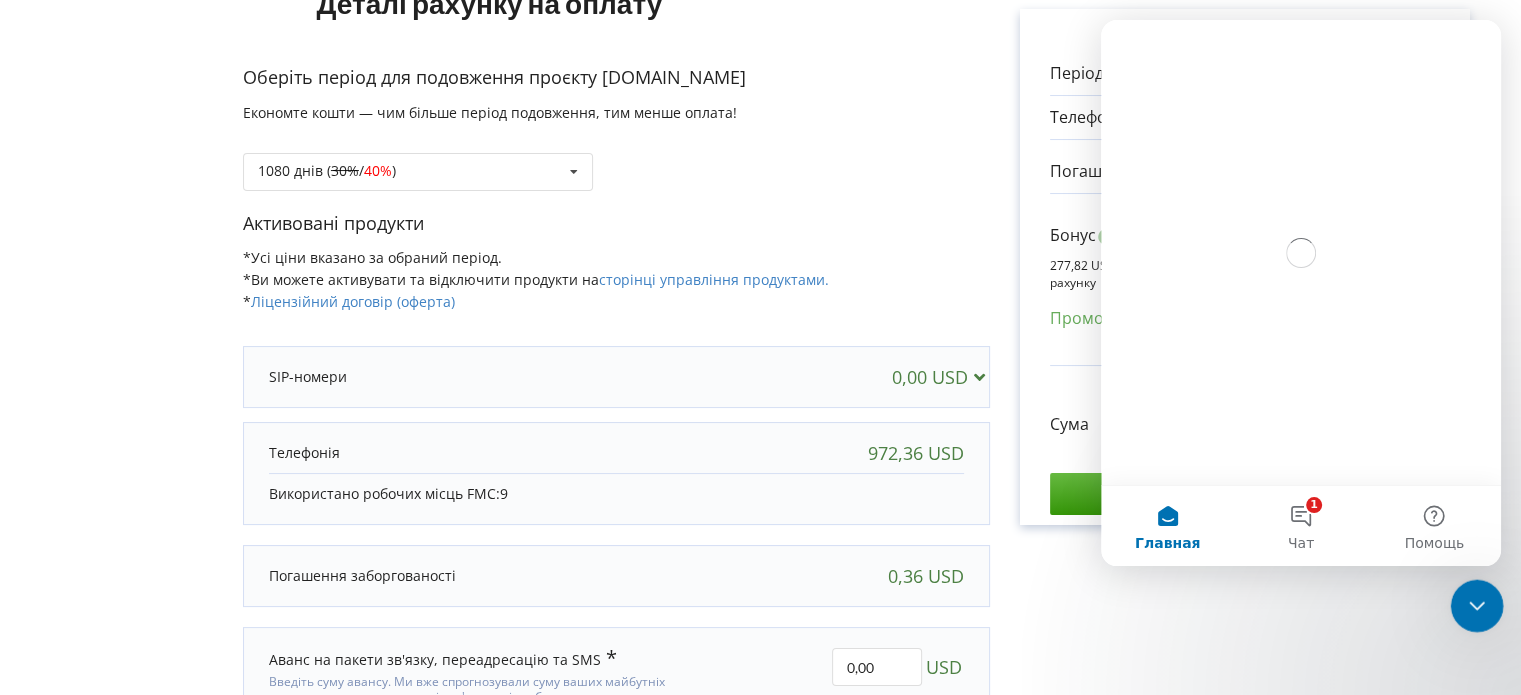
scroll to position [0, 0]
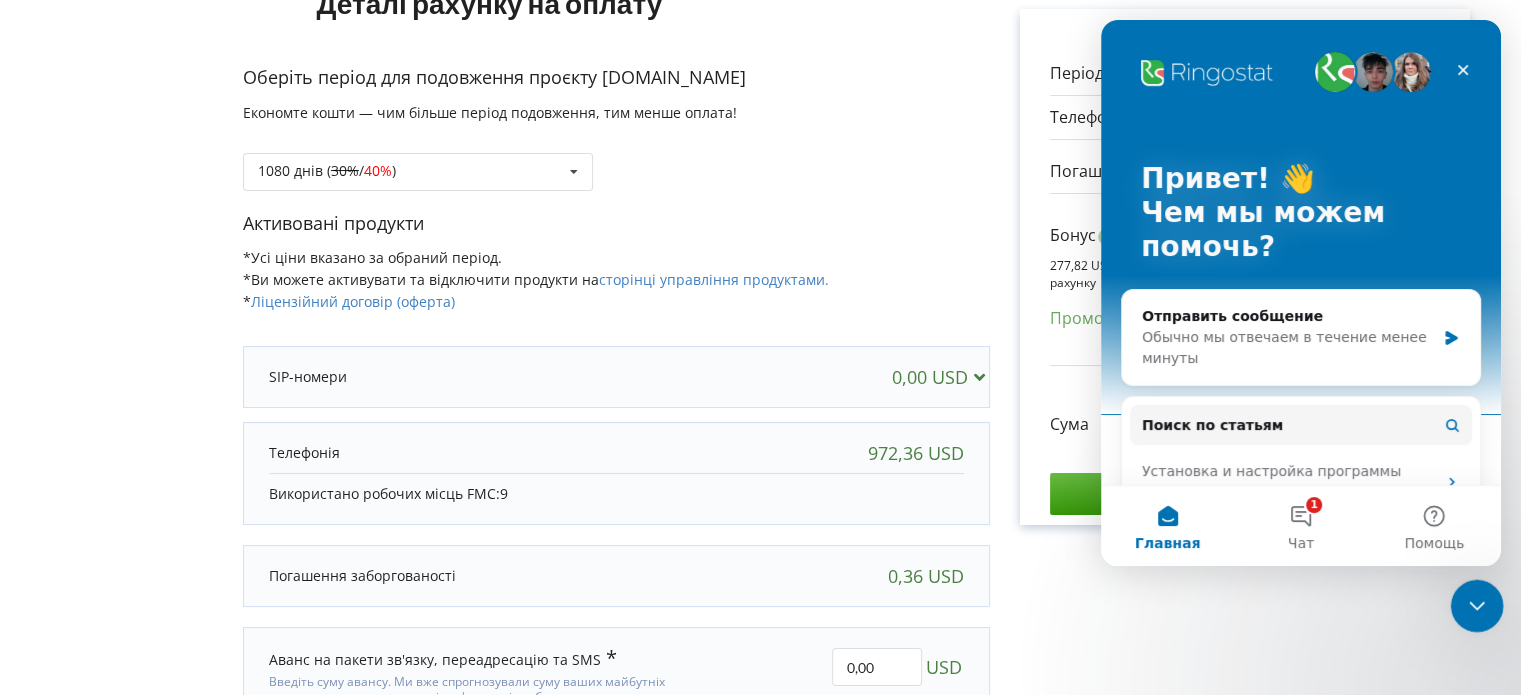
click at [1472, 603] on icon "Закрыть службу сообщений Intercom" at bounding box center [1474, 603] width 24 height 24
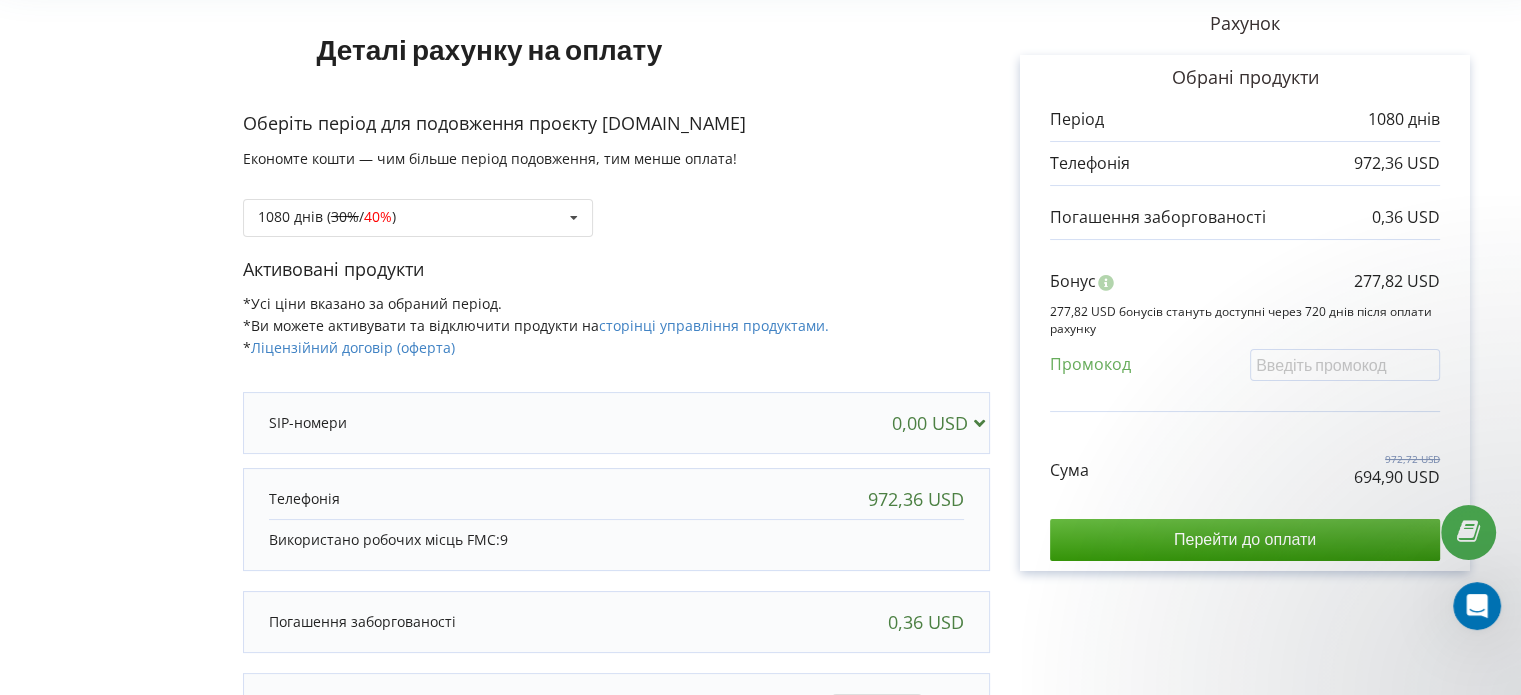
scroll to position [125, 0]
click at [464, 217] on div "1080 днів ( 30% / 40% ) 90 днів 20% / 30%" at bounding box center [418, 219] width 350 height 38
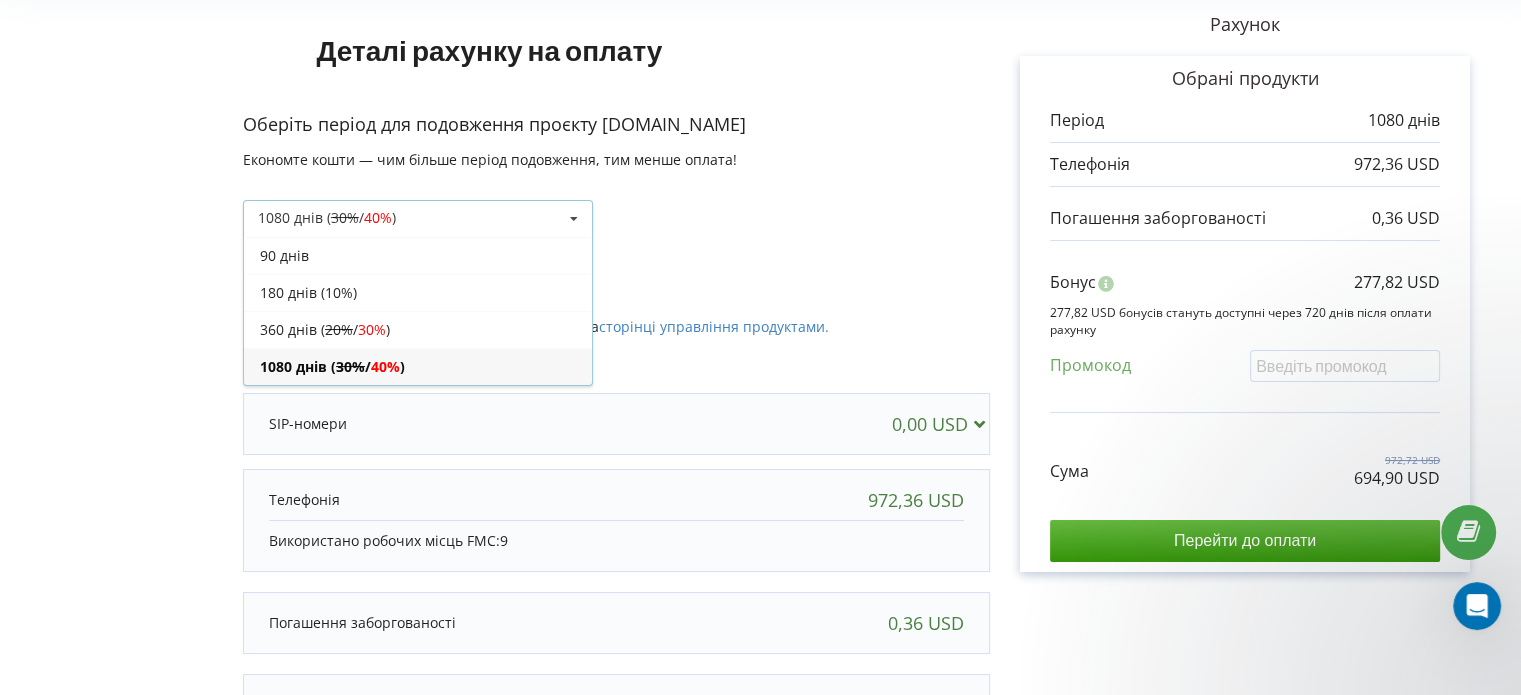
click at [422, 223] on div "1080 днів ( 30% / 40% ) 90 днів 20% / 30%" at bounding box center [418, 219] width 350 height 38
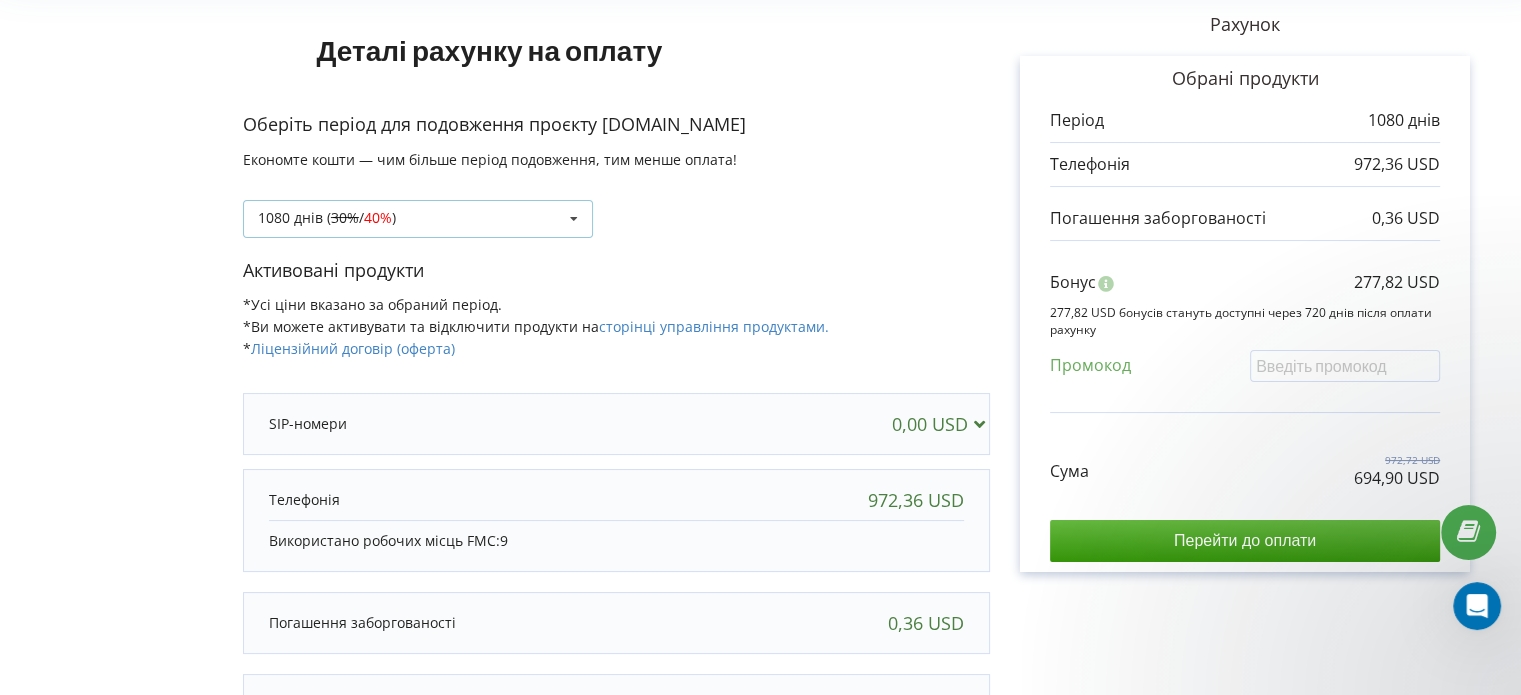
click at [556, 212] on div "1080 днів ( 30% / 40% ) 90 днів 20% / 30%" at bounding box center [418, 219] width 350 height 38
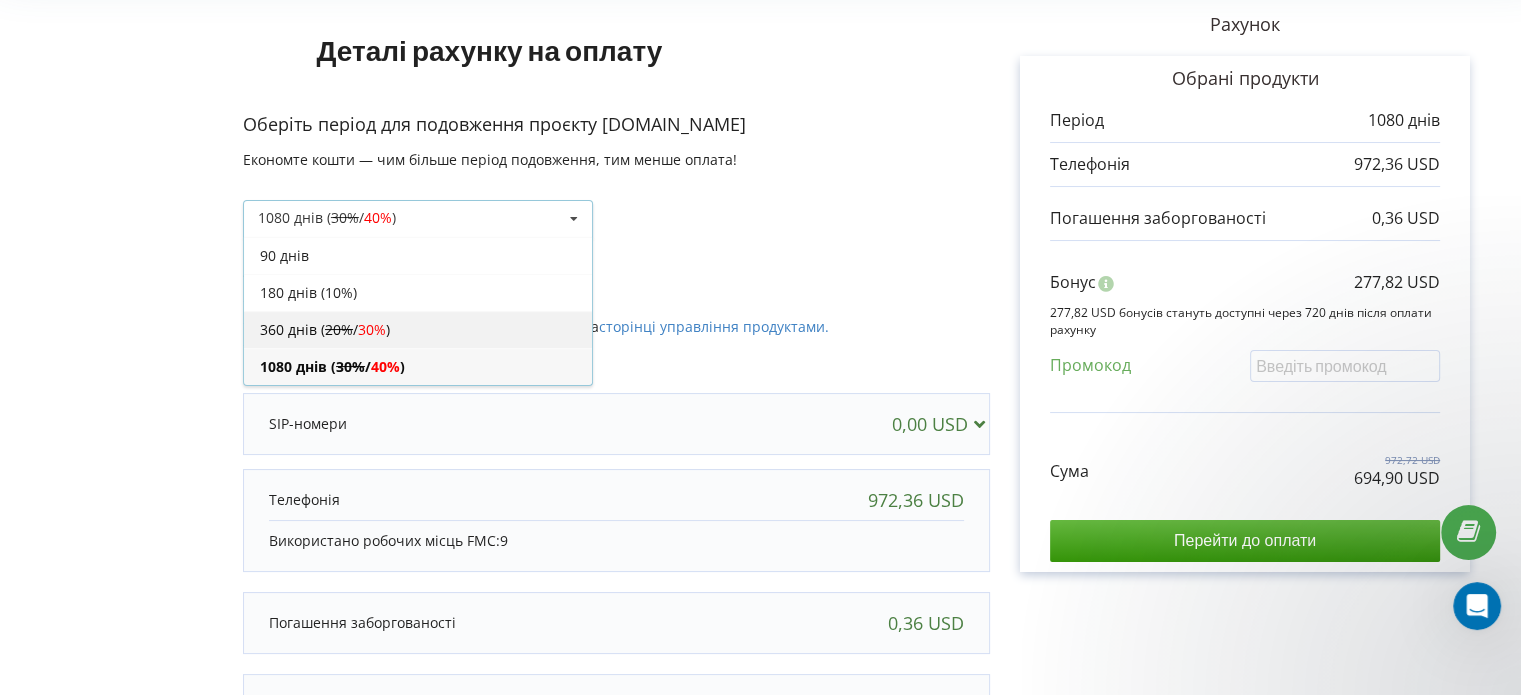
click at [384, 327] on span "30%" at bounding box center [372, 329] width 28 height 19
